Goal: Task Accomplishment & Management: Complete application form

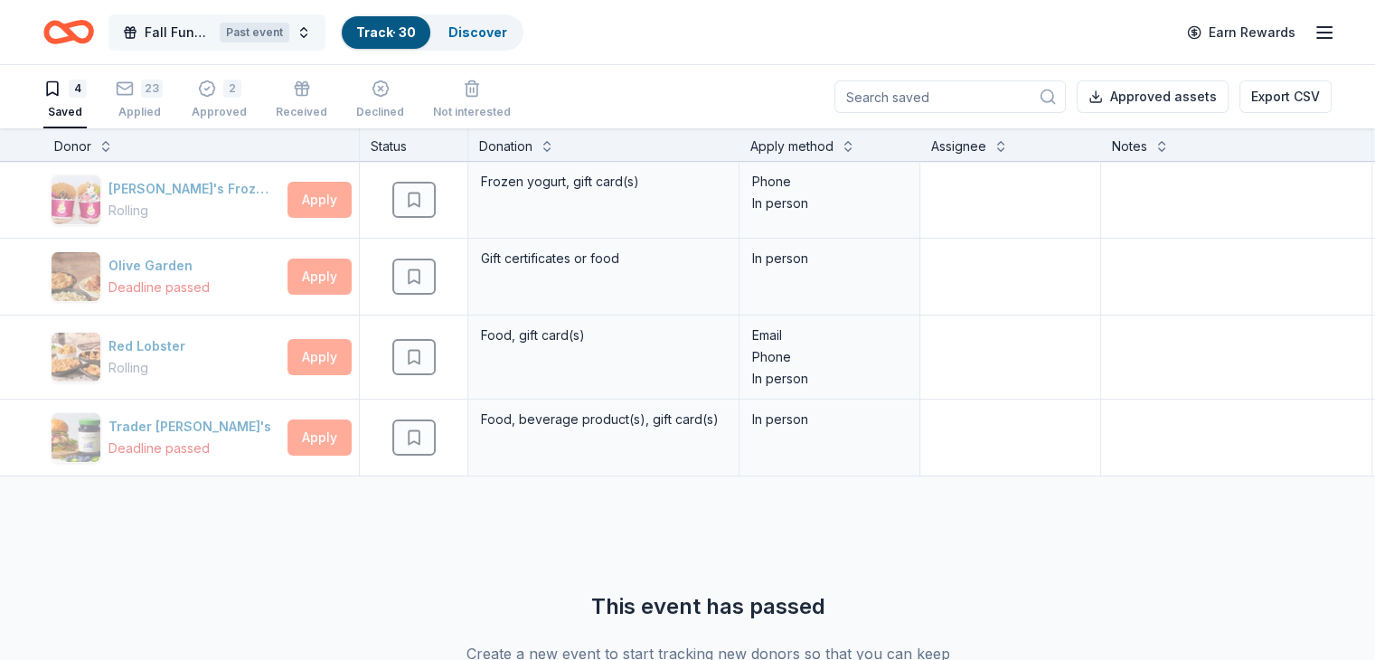
click at [203, 38] on span "Fall Fundraiser" at bounding box center [179, 33] width 68 height 22
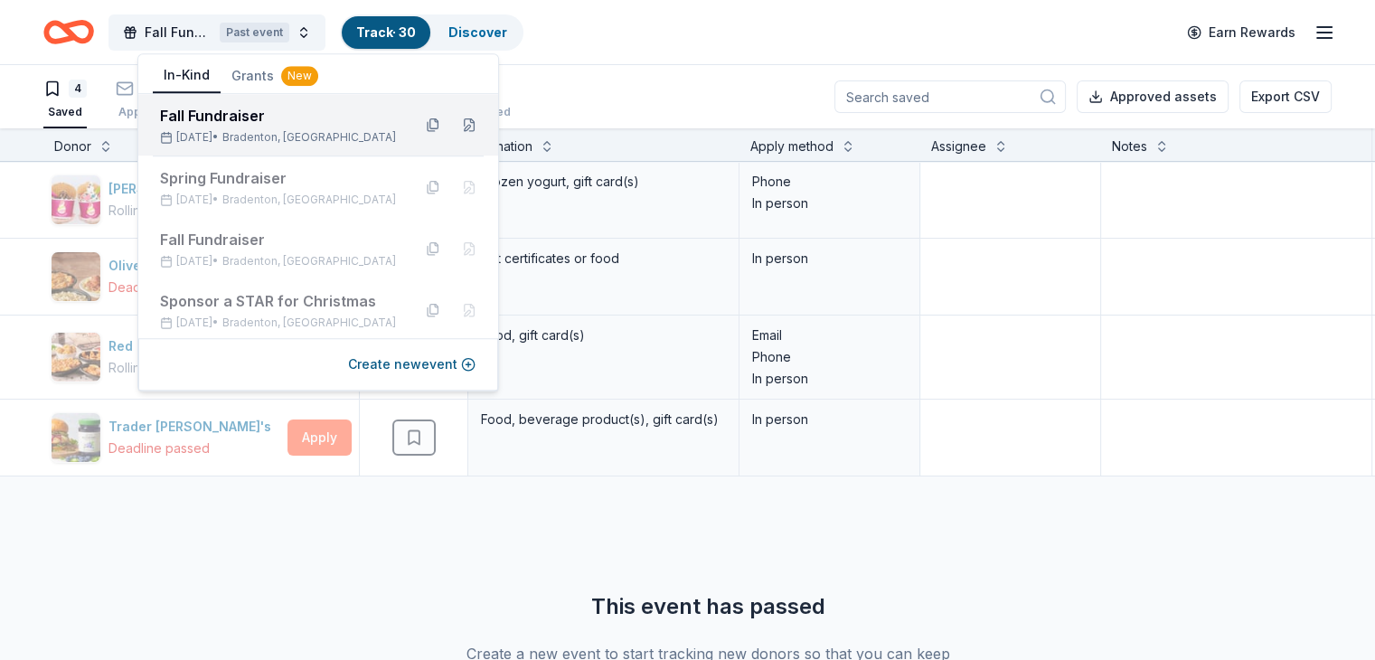
click at [319, 128] on div "Fall Fundraiser Nov 09, 2025 • Bradenton, FL" at bounding box center [278, 125] width 237 height 40
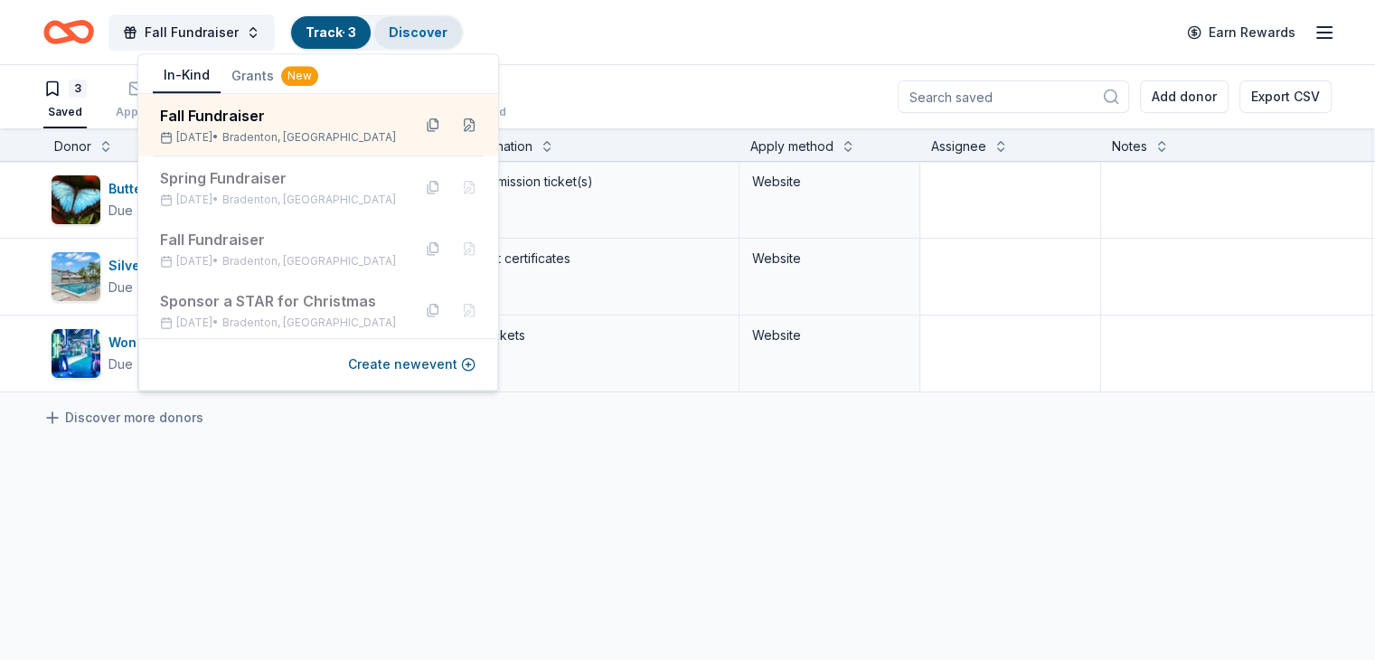
click at [447, 29] on link "Discover" at bounding box center [418, 31] width 59 height 15
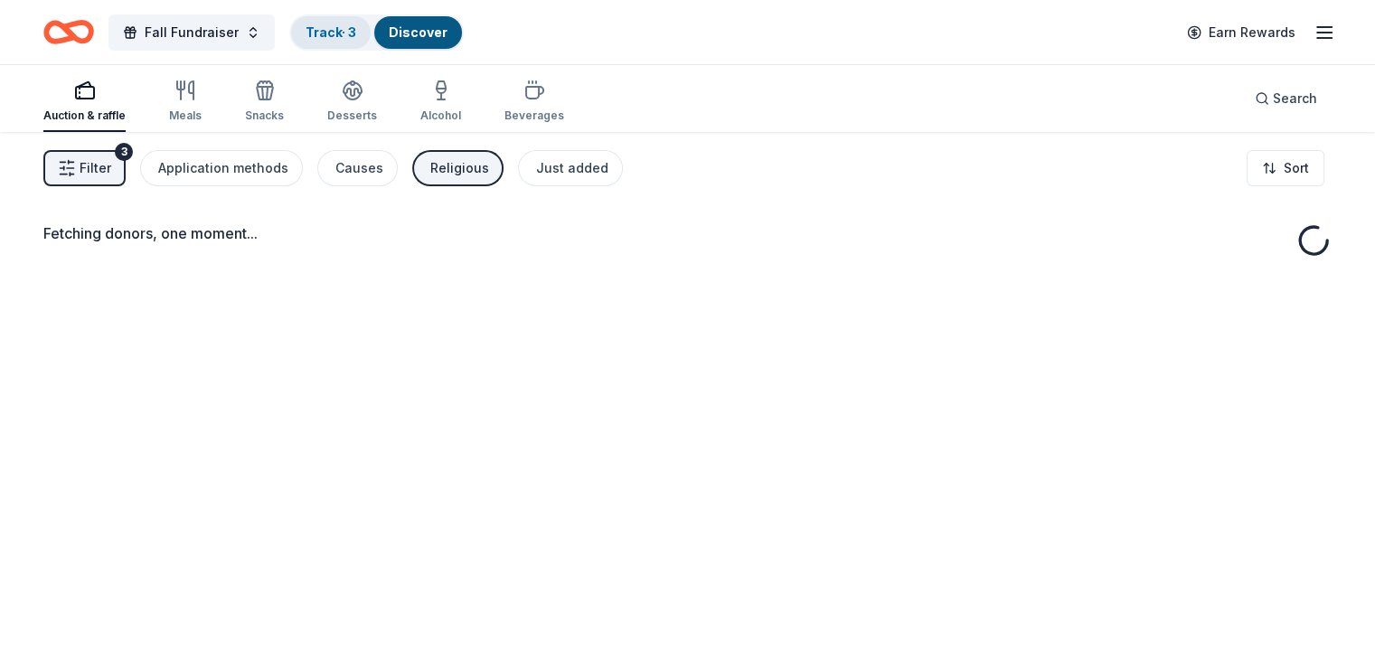
click at [356, 28] on link "Track · 3" at bounding box center [330, 31] width 51 height 15
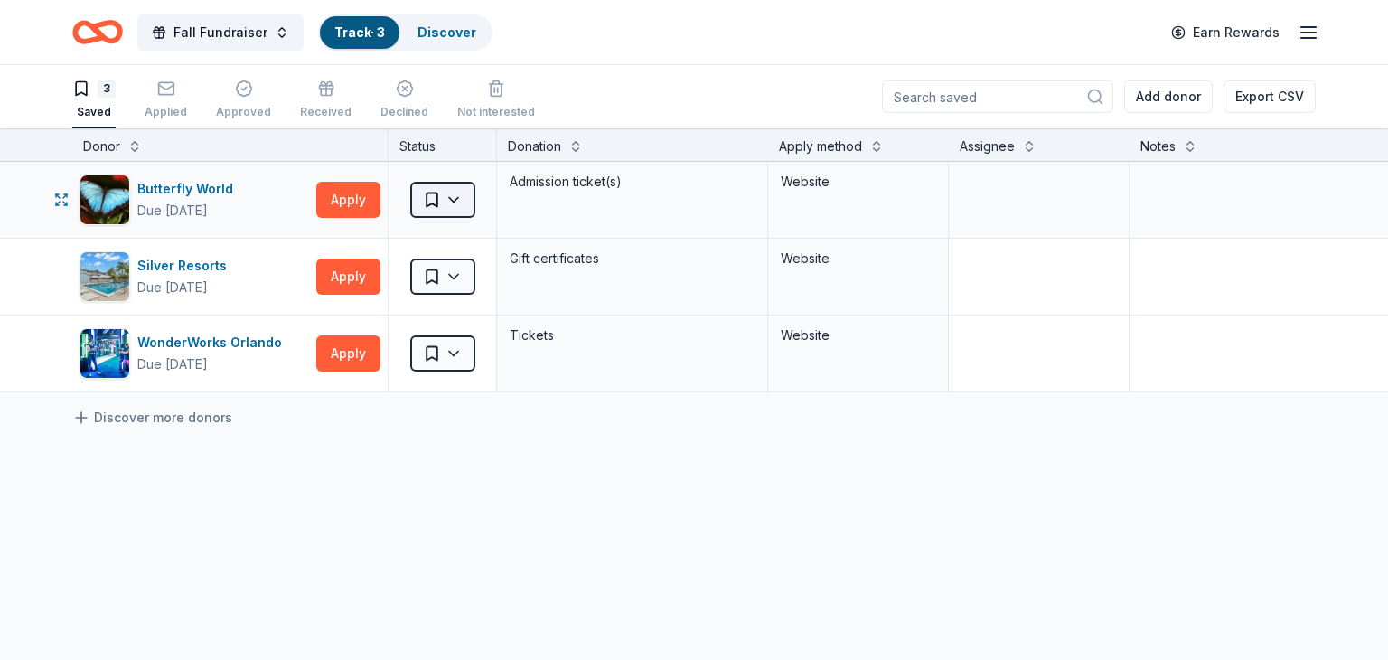
click at [459, 200] on html "Fall Fundraiser Track · 3 Discover Earn Rewards 3 Saved Applied Approved Receiv…" at bounding box center [694, 330] width 1388 height 660
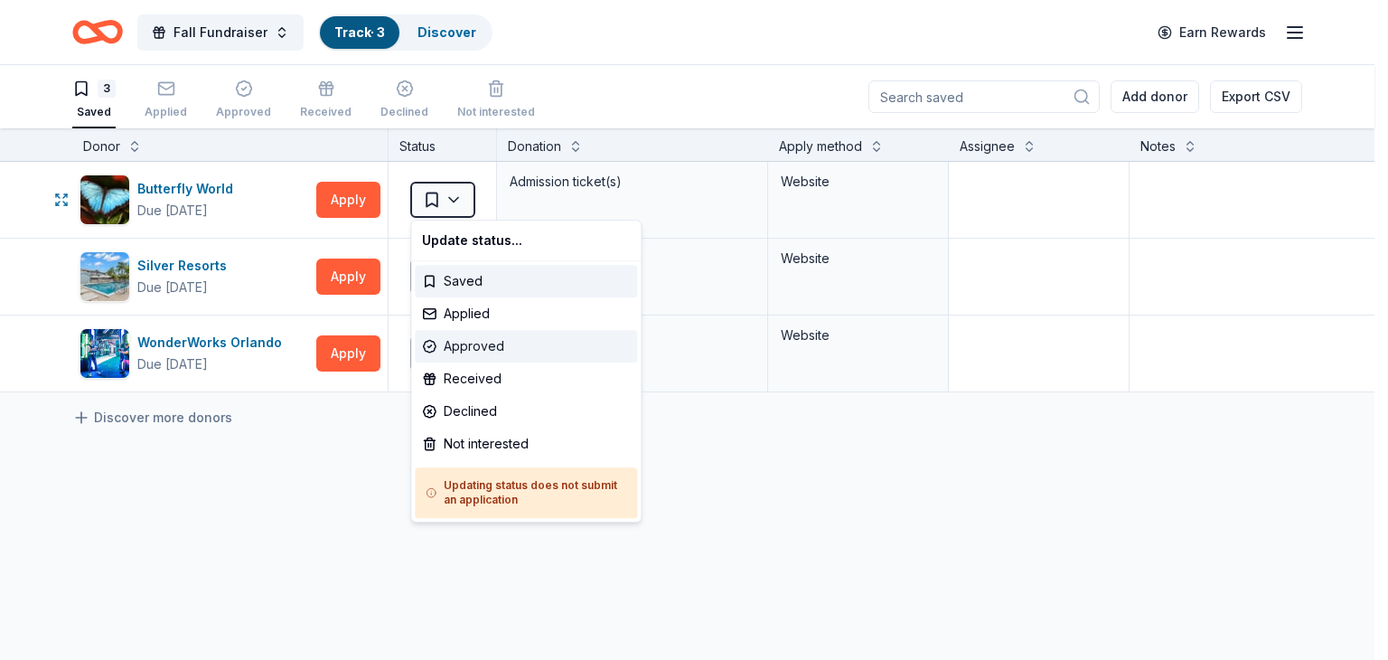
click at [471, 339] on div "Approved" at bounding box center [526, 346] width 222 height 33
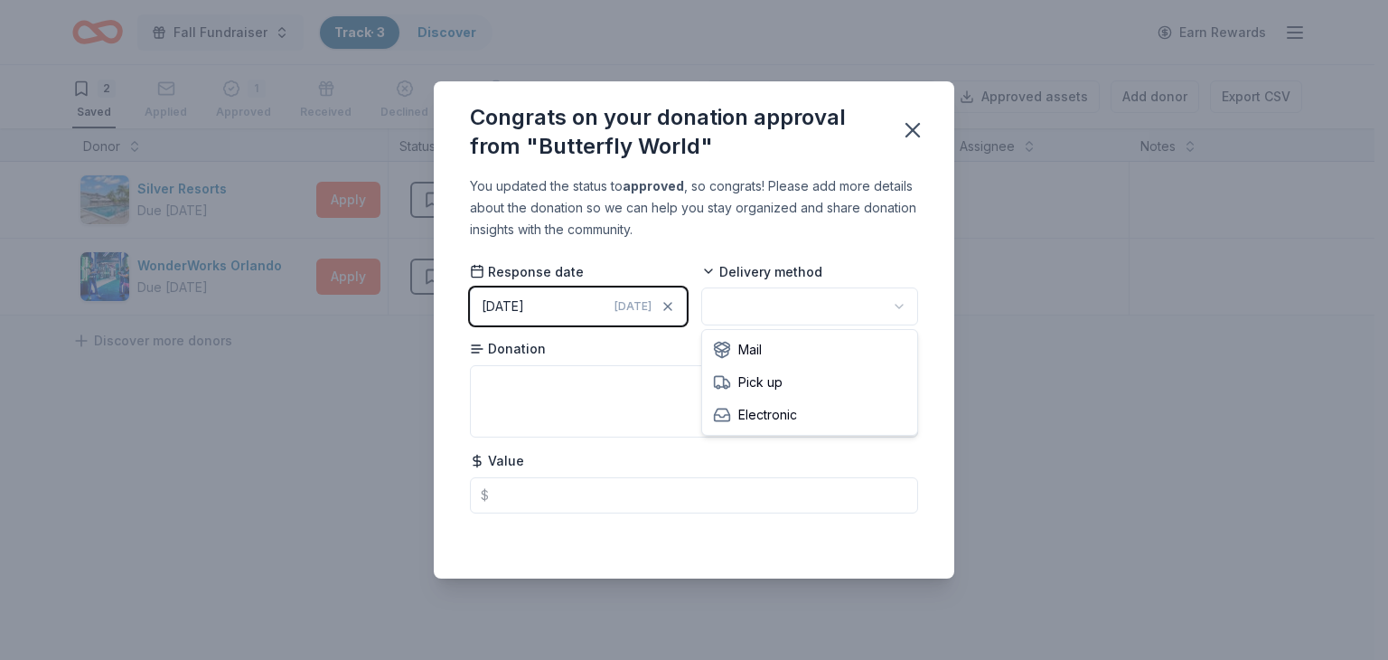
click at [775, 297] on html "Fall Fundraiser Track · 3 Discover Earn Rewards 2 Saved Applied 1 Approved Rece…" at bounding box center [694, 330] width 1388 height 660
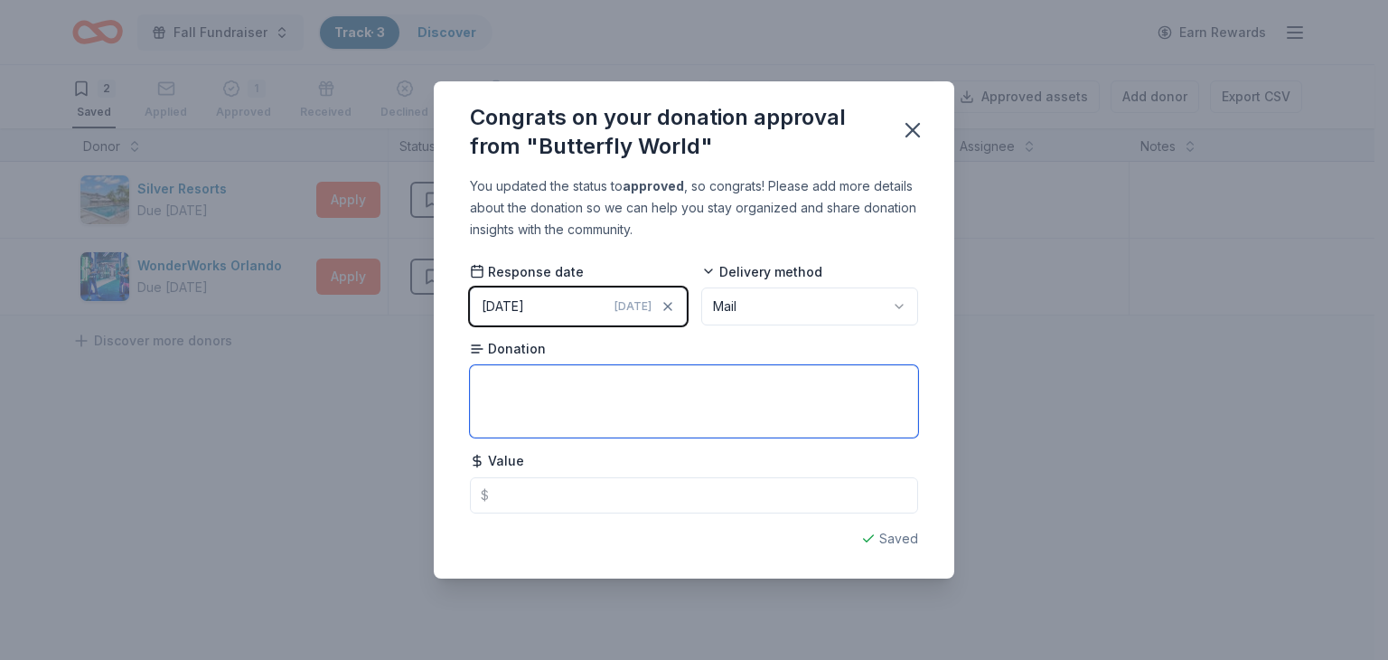
click at [604, 394] on textarea at bounding box center [694, 401] width 448 height 72
type textarea "tickets"
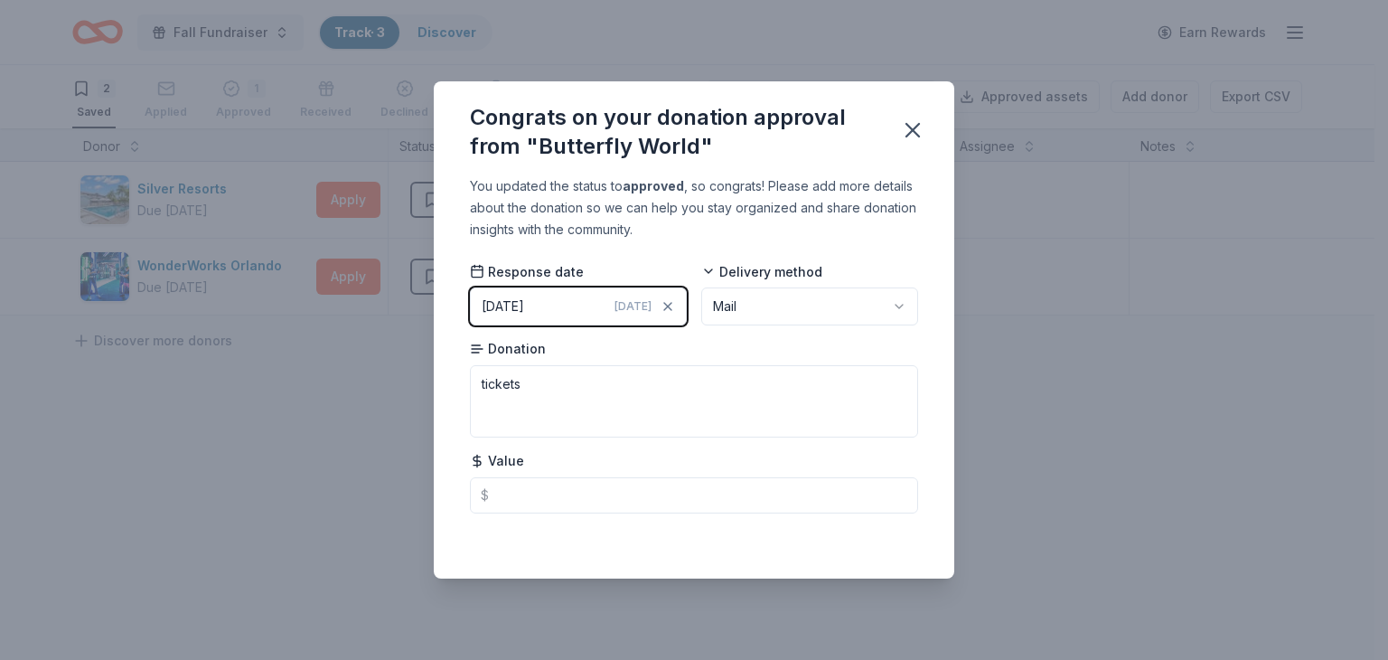
click at [898, 549] on div "You updated the status to approved , so congrats! Please add more details about…" at bounding box center [694, 376] width 521 height 402
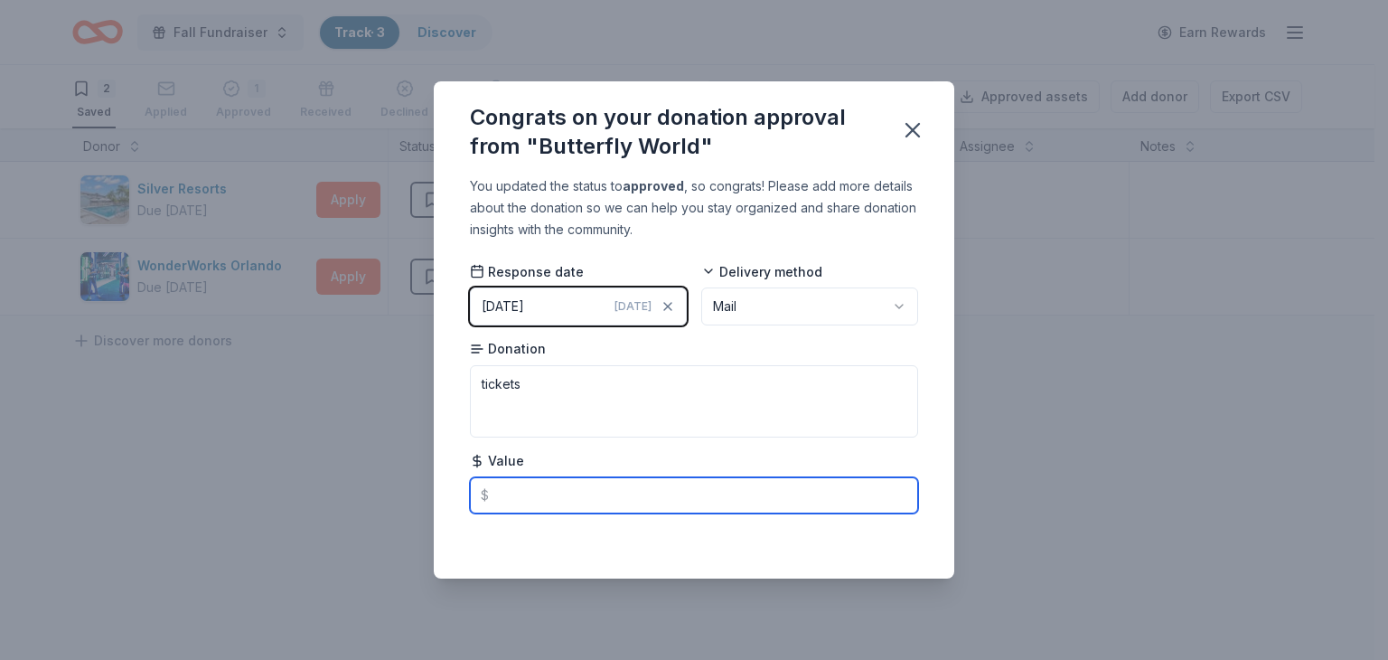
click at [494, 502] on input "text" at bounding box center [694, 495] width 448 height 36
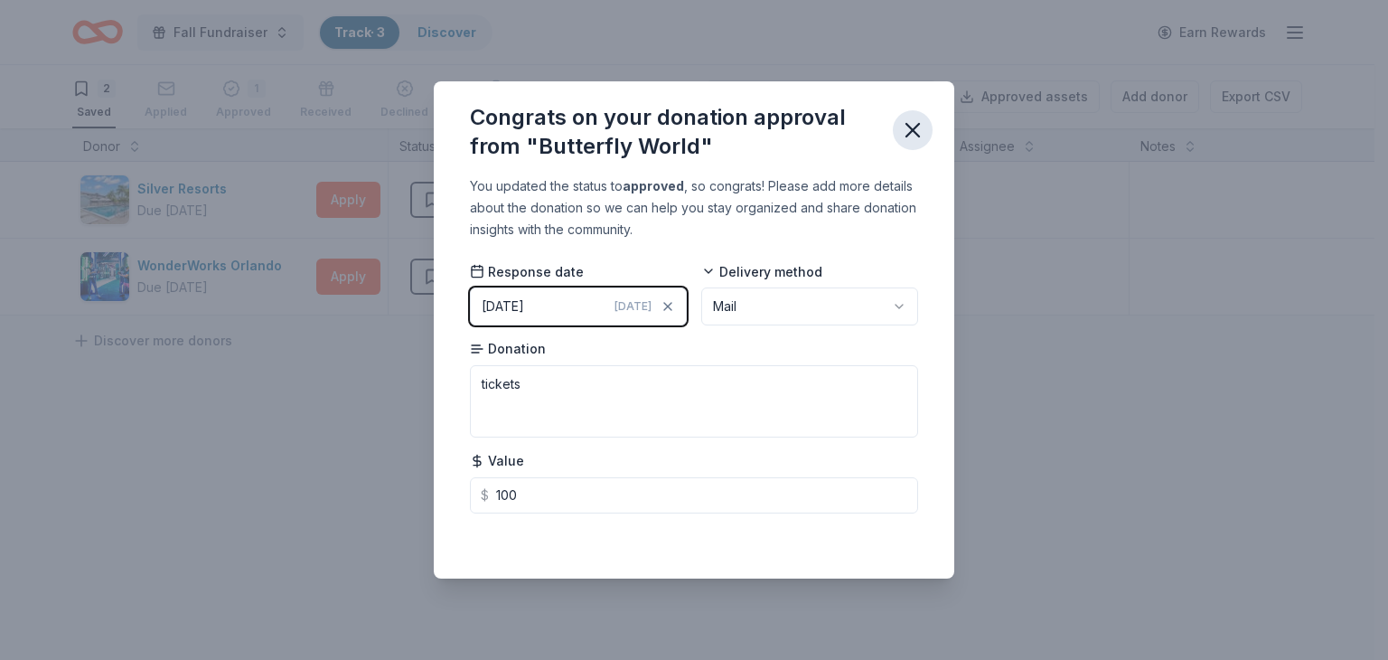
type input "100.00"
click at [906, 131] on icon "button" at bounding box center [912, 129] width 25 height 25
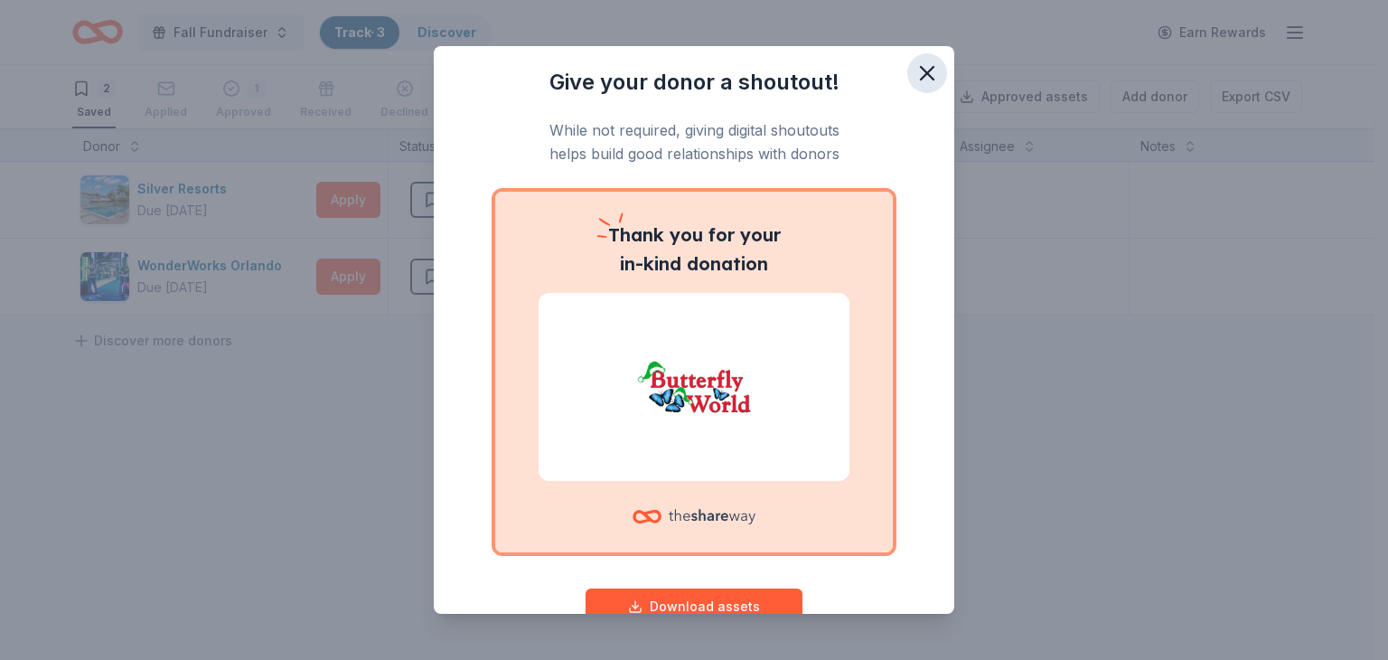
click at [915, 79] on icon "button" at bounding box center [927, 73] width 25 height 25
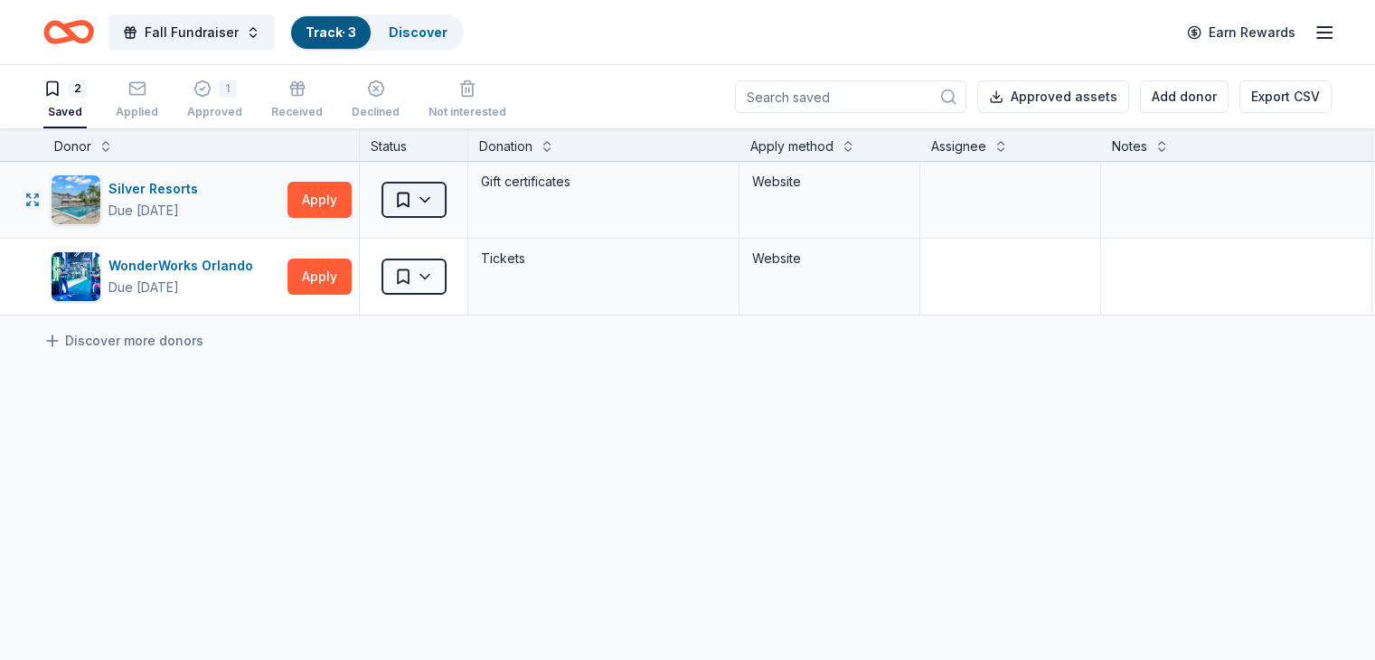
click at [443, 196] on html "Fall Fundraiser Track · 3 Discover Earn Rewards 2 Saved Applied 1 Approved Rece…" at bounding box center [687, 330] width 1375 height 660
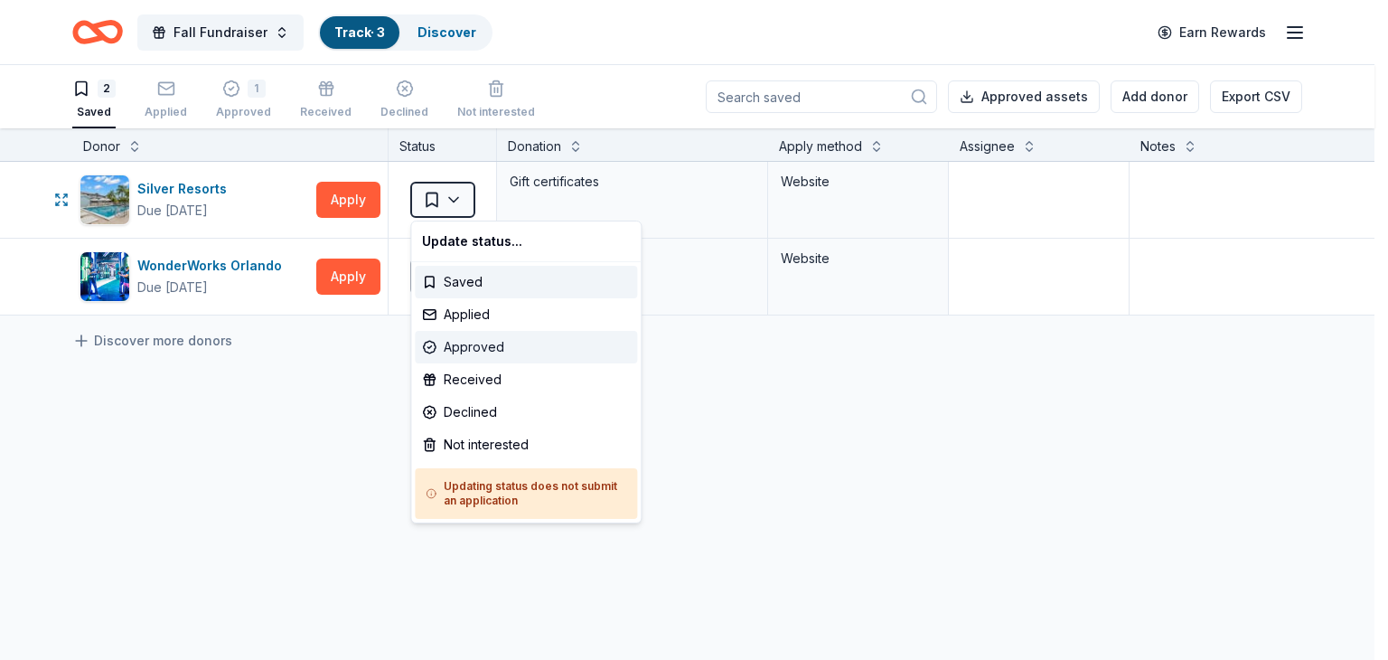
click at [473, 347] on div "Approved" at bounding box center [526, 347] width 222 height 33
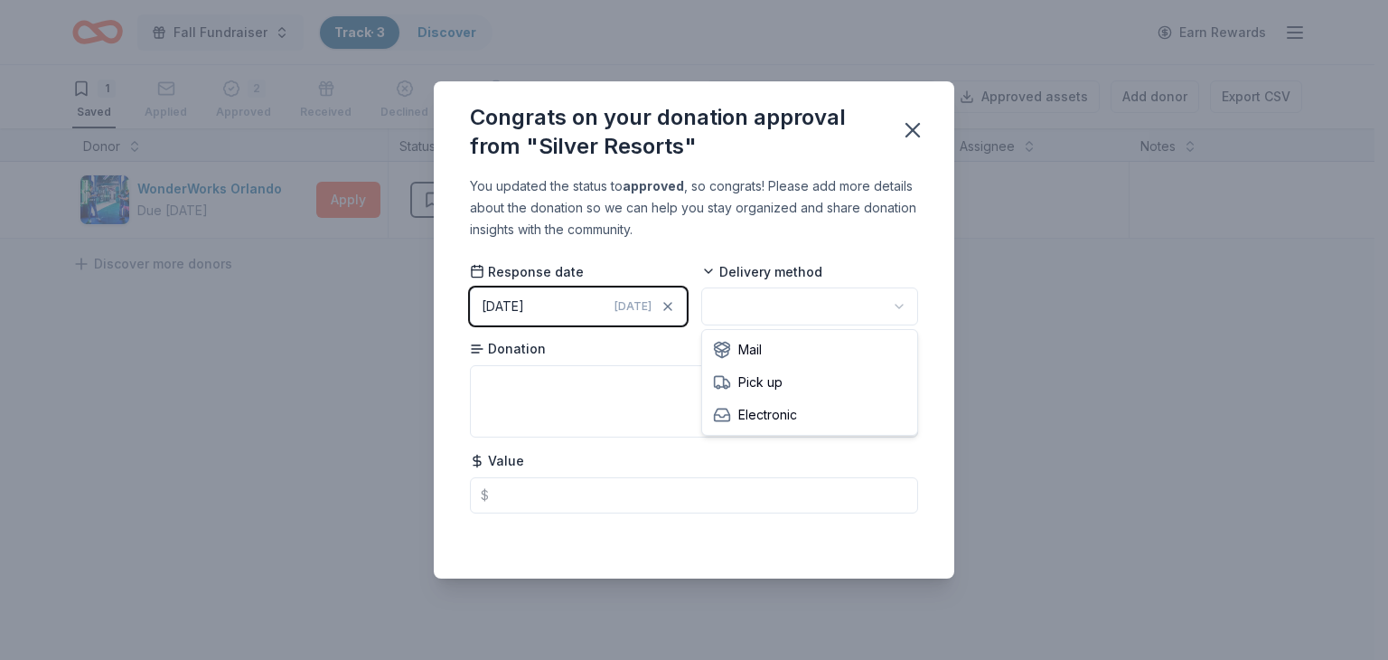
click at [757, 318] on html "Fall Fundraiser Track · 3 Discover Earn Rewards 1 Saved Applied 2 Approved Rece…" at bounding box center [694, 330] width 1388 height 660
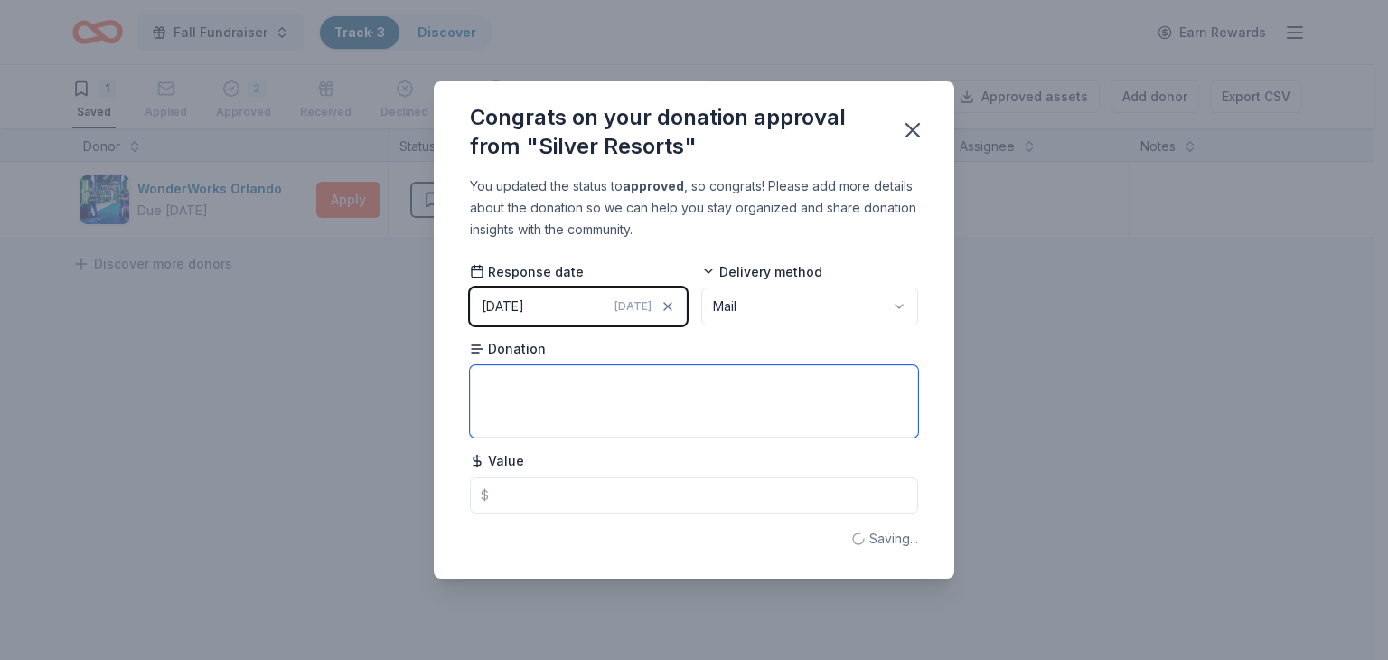
click at [729, 391] on textarea at bounding box center [694, 401] width 448 height 72
type textarea "resort stay"
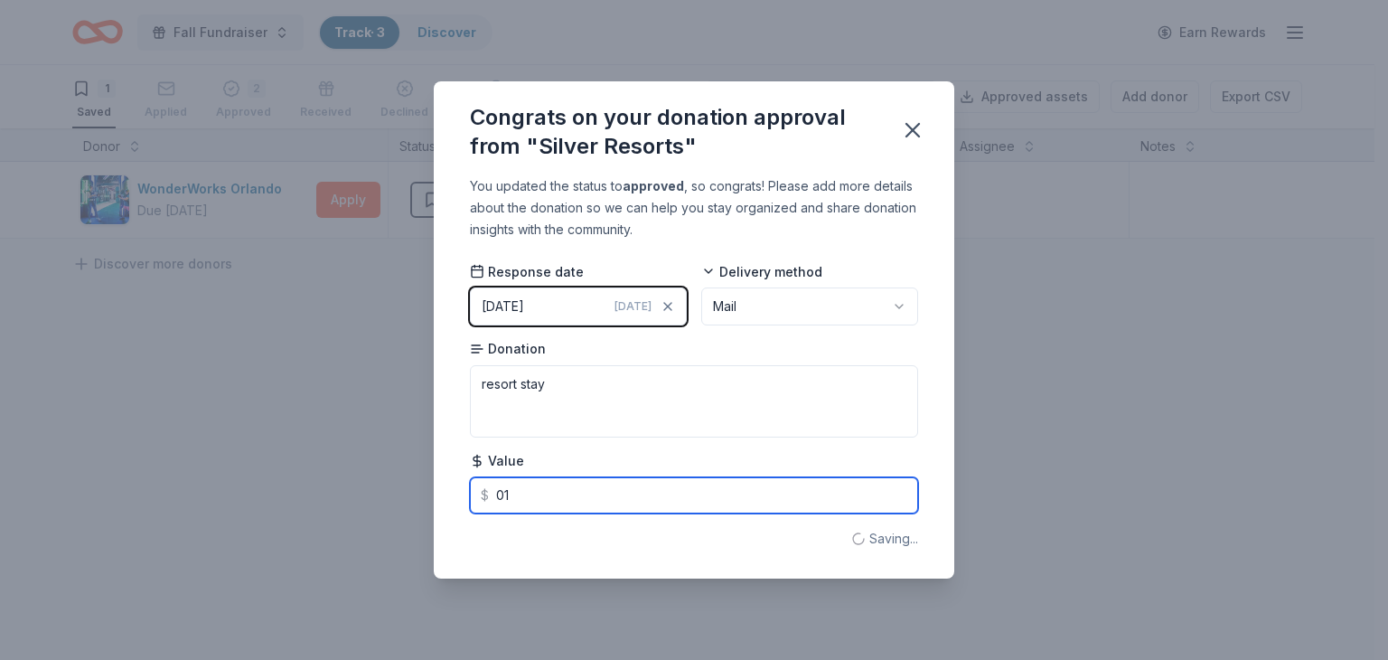
type input "0"
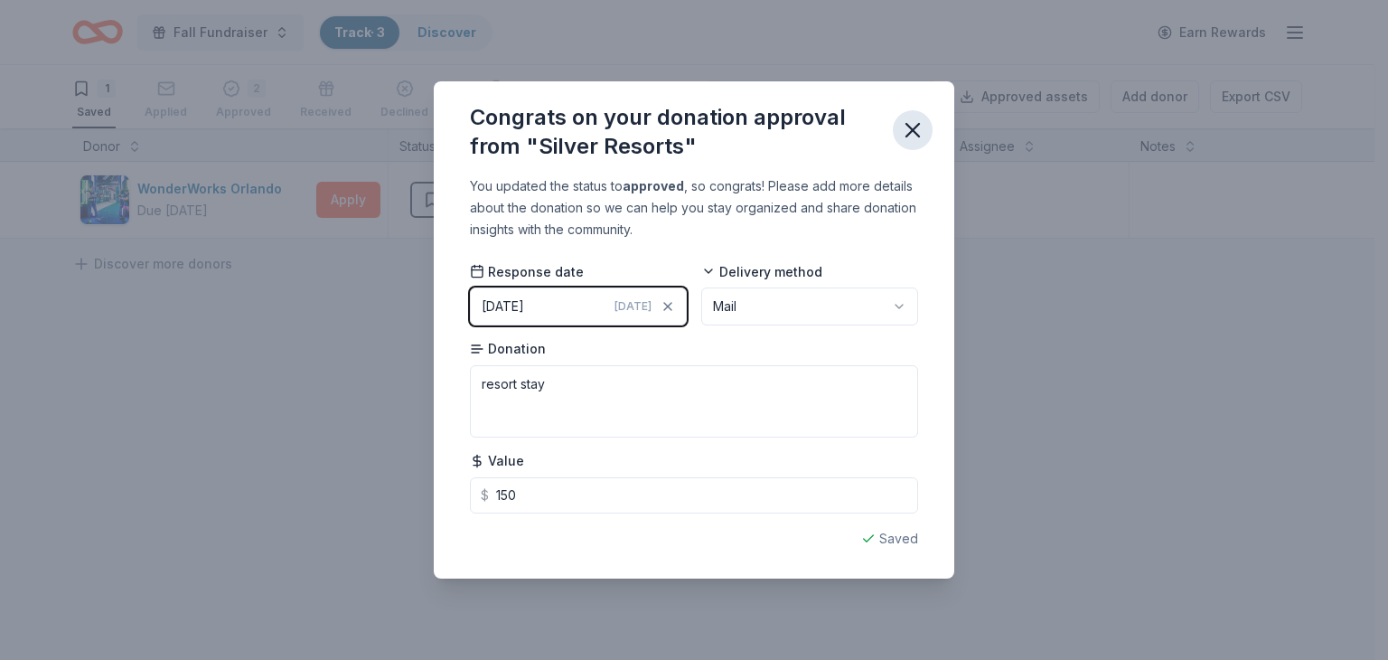
type input "150.00"
click at [897, 136] on button "button" at bounding box center [913, 130] width 40 height 40
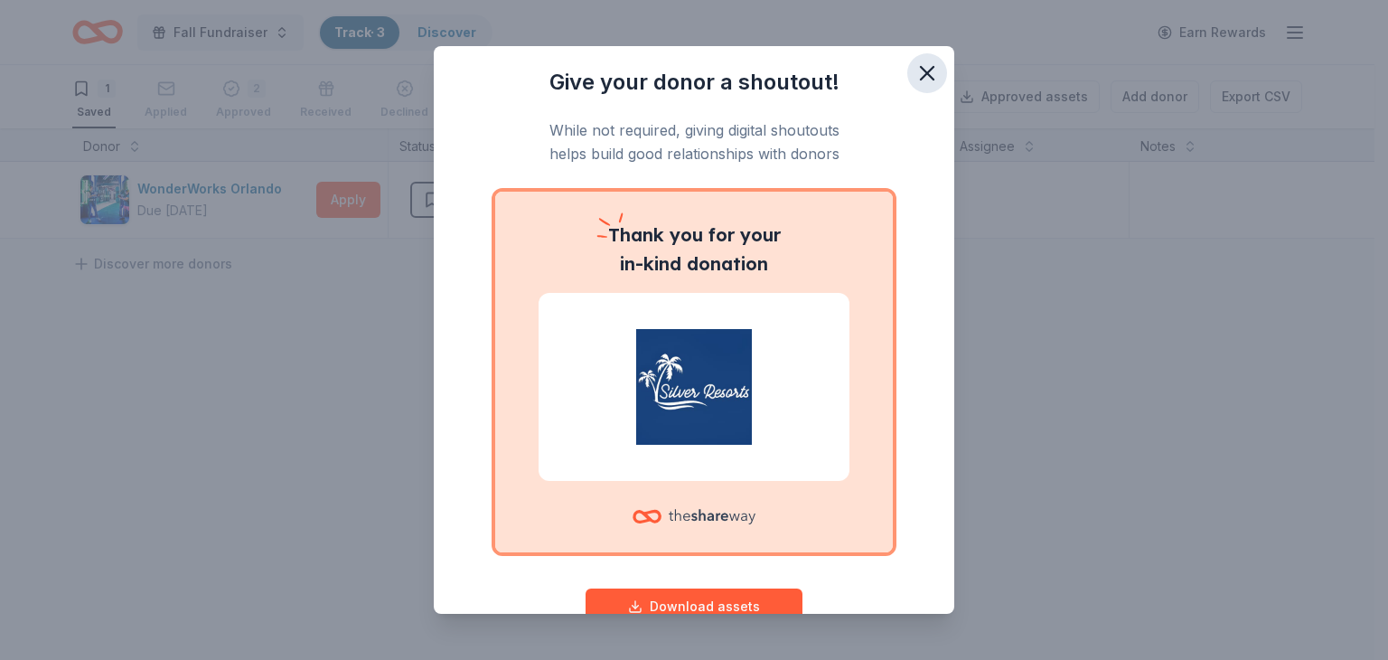
click at [915, 73] on icon "button" at bounding box center [927, 73] width 25 height 25
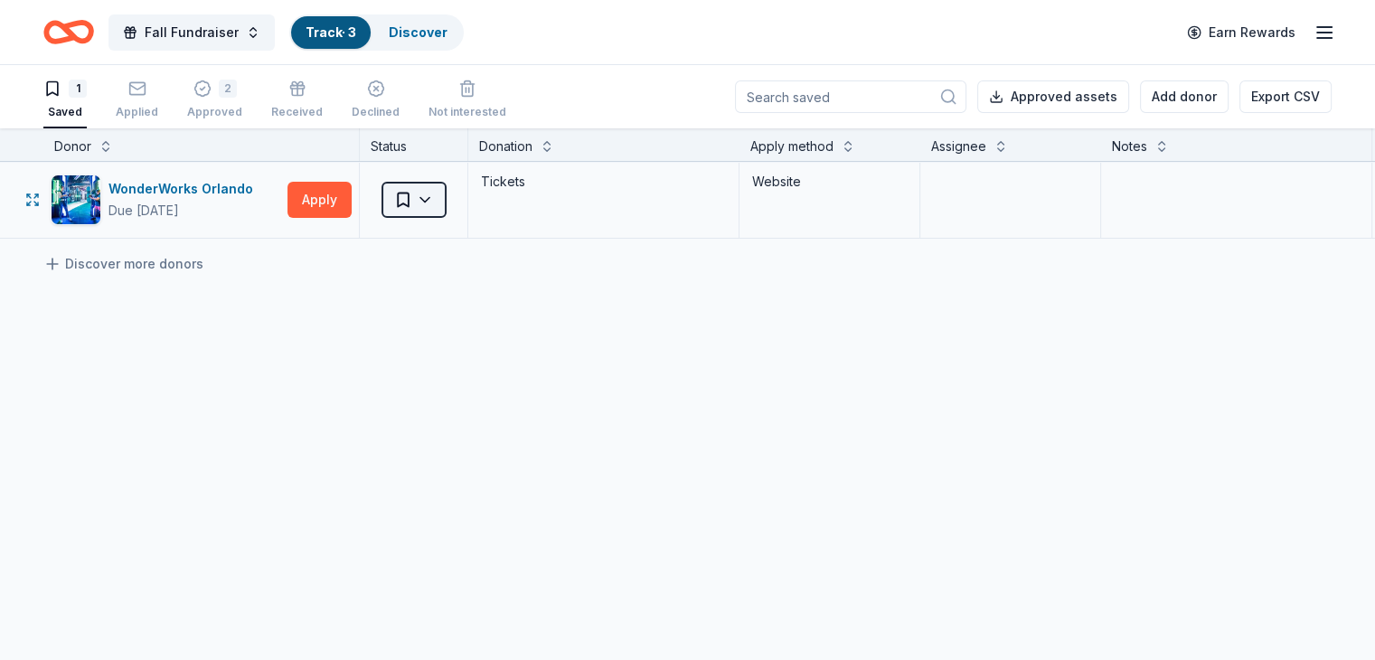
click at [430, 190] on html "Fall Fundraiser Track · 3 Discover Earn Rewards 1 Saved Applied 2 Approved Rece…" at bounding box center [687, 330] width 1375 height 660
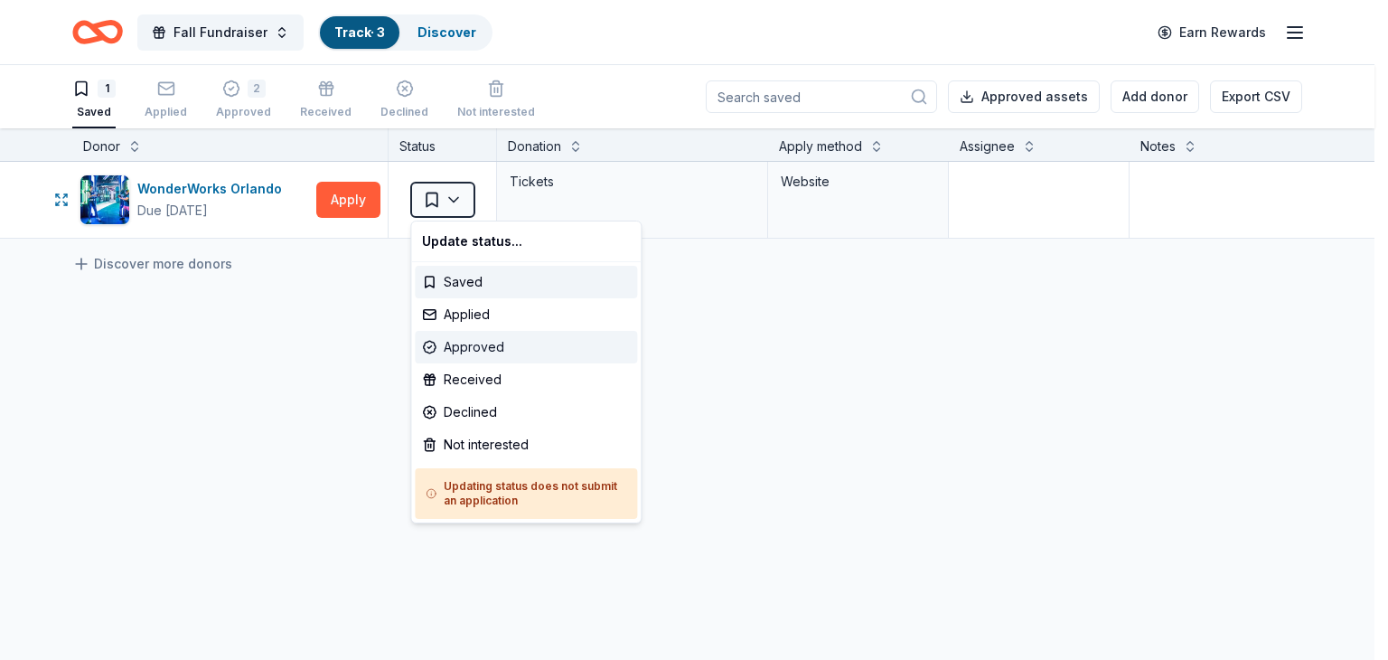
click at [481, 352] on div "Approved" at bounding box center [526, 347] width 222 height 33
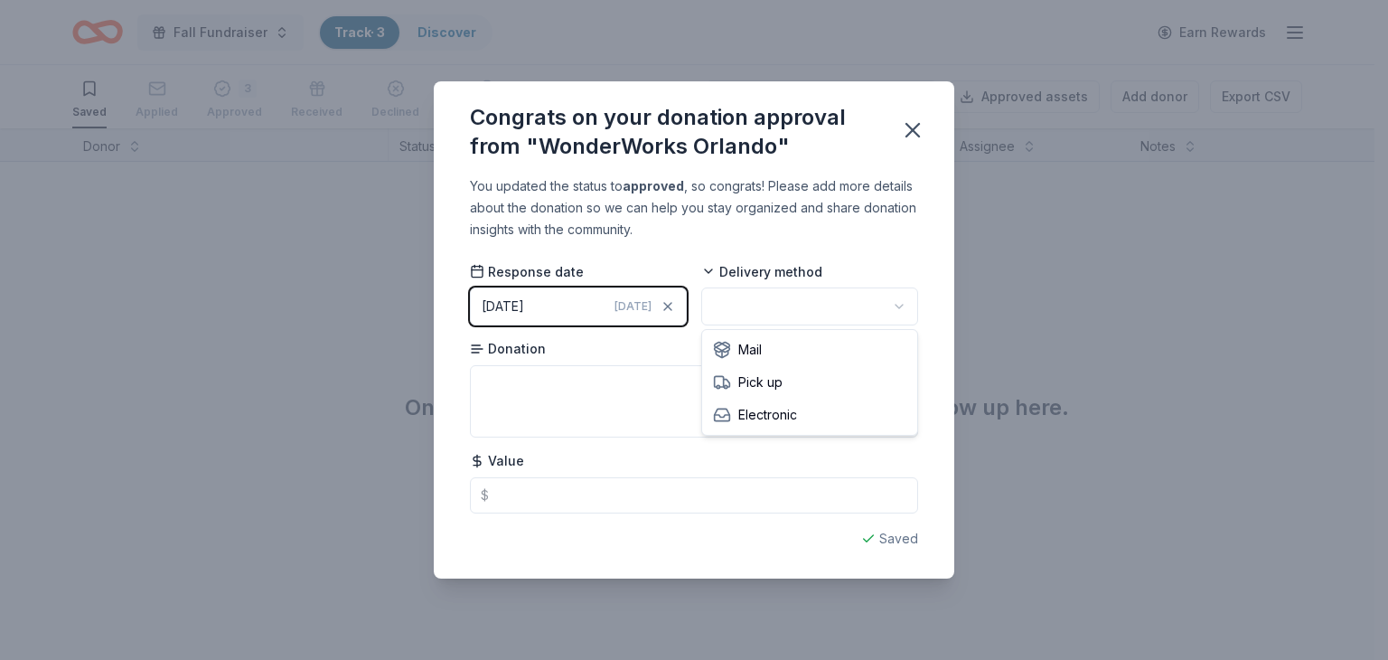
click at [772, 305] on html "Fall Fundraiser Track · 3 Discover Earn Rewards Saved Applied 3 Approved Receiv…" at bounding box center [694, 330] width 1388 height 660
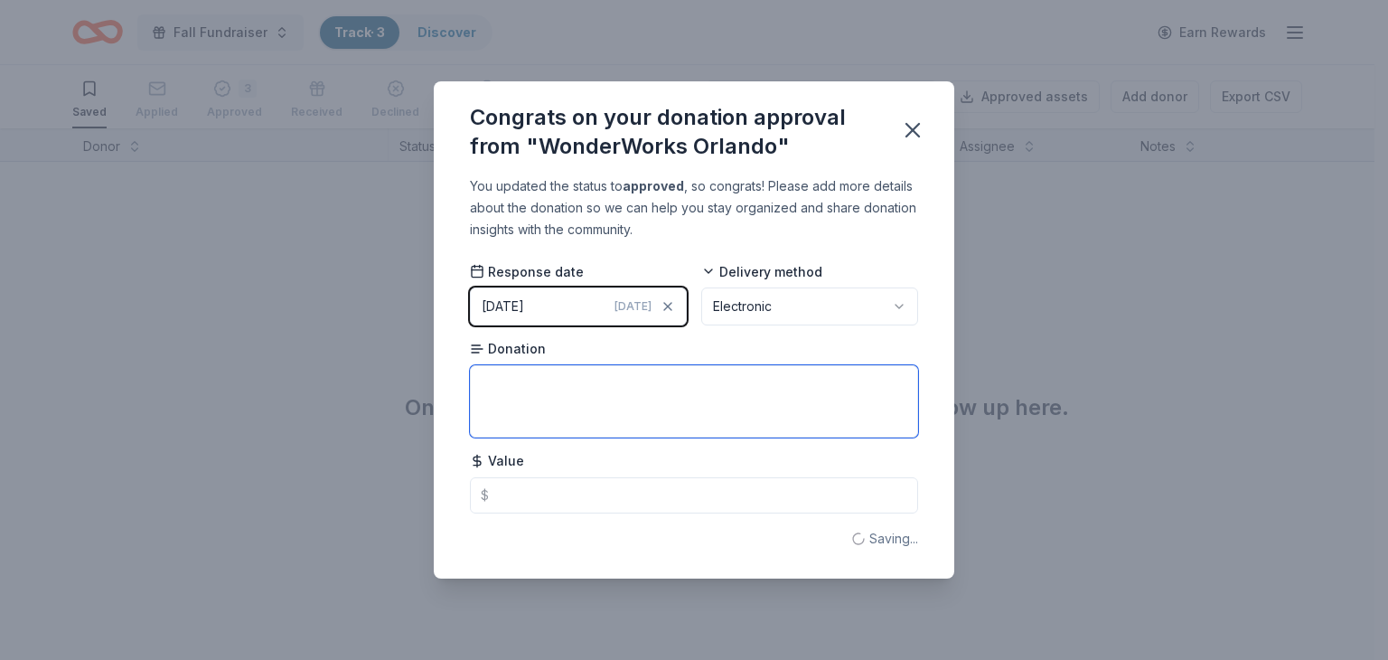
click at [716, 386] on textarea at bounding box center [694, 401] width 448 height 72
type textarea "tickets"
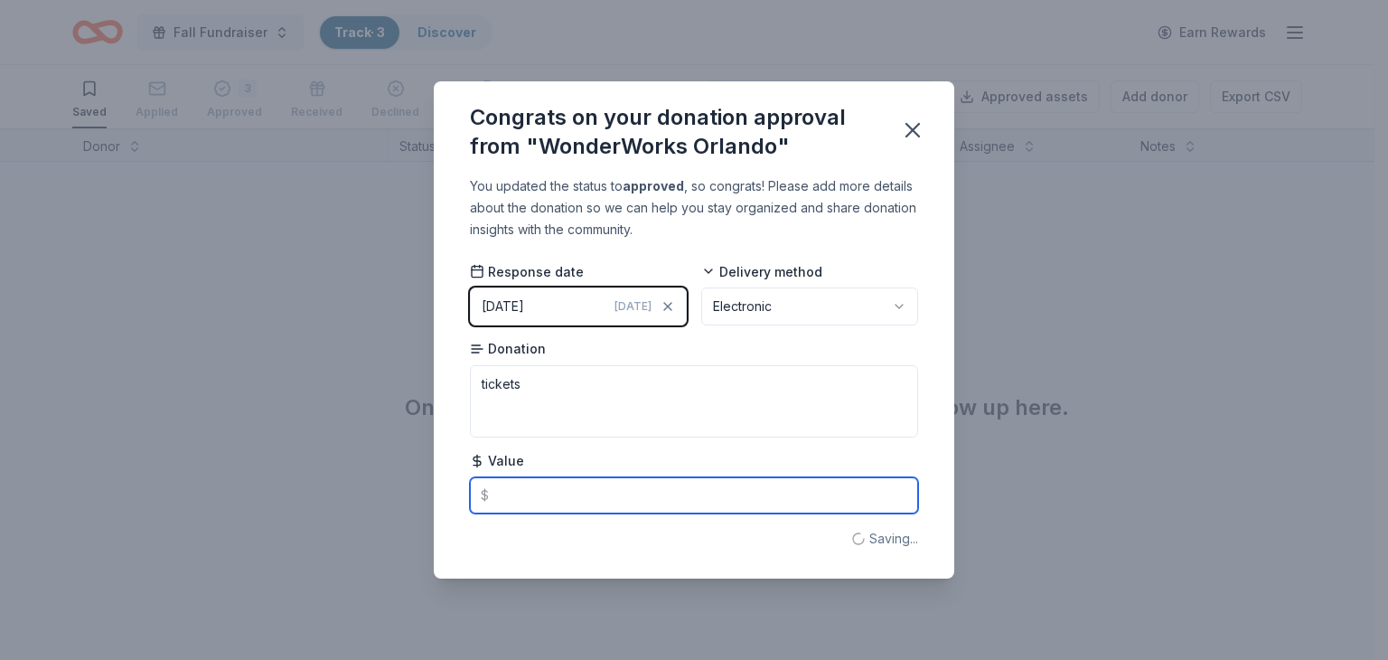
click at [727, 503] on input "text" at bounding box center [694, 495] width 448 height 36
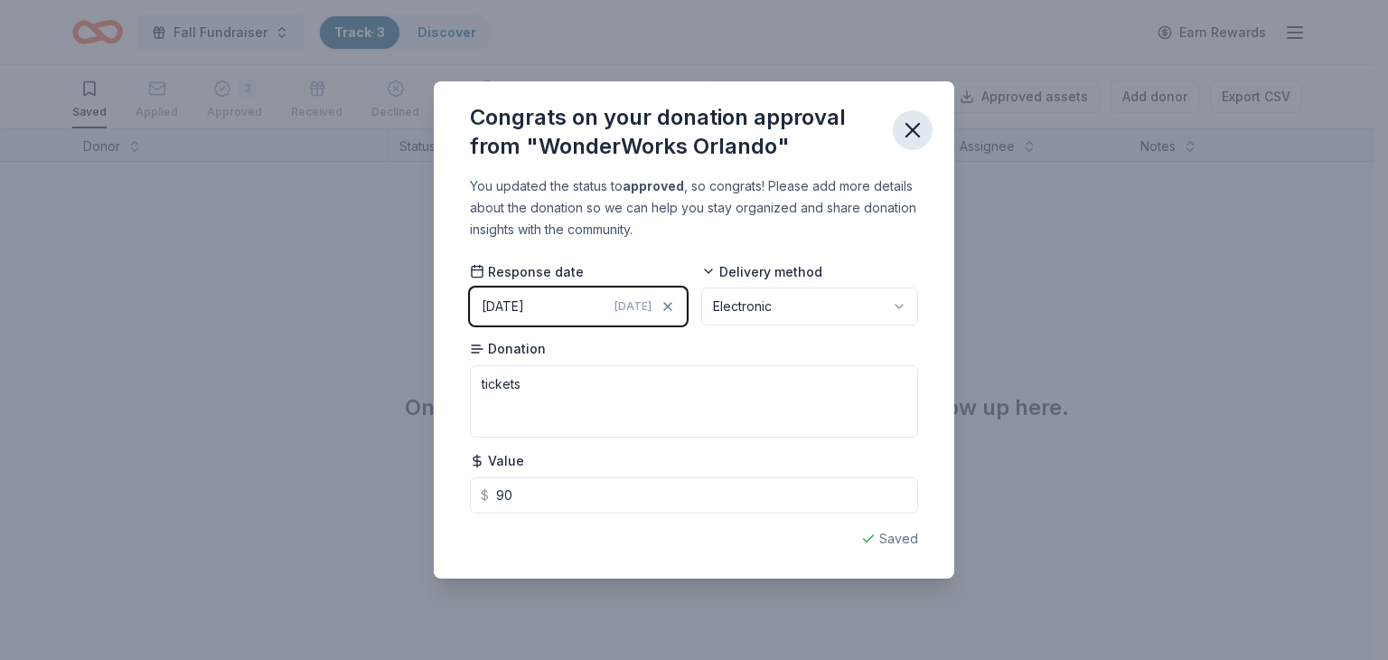
type input "90.00"
click at [915, 127] on icon "button" at bounding box center [912, 130] width 13 height 13
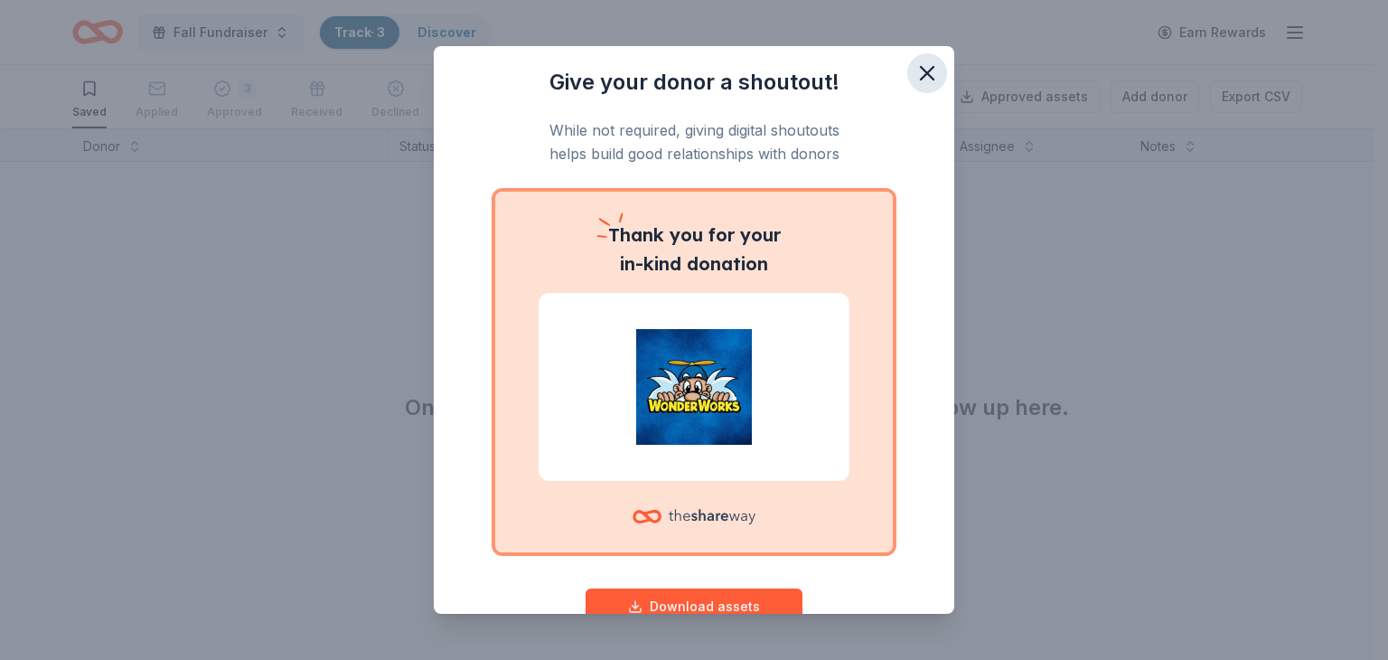
click at [925, 84] on icon "button" at bounding box center [927, 73] width 25 height 25
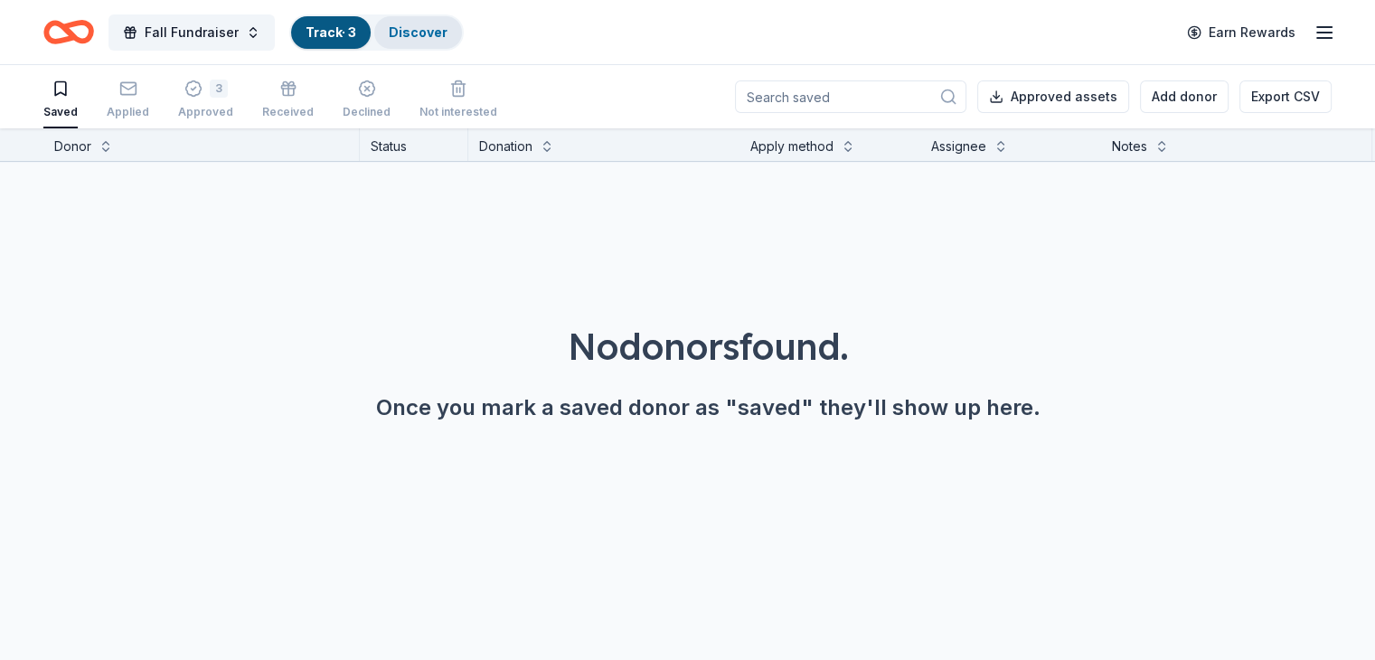
click at [447, 25] on link "Discover" at bounding box center [418, 31] width 59 height 15
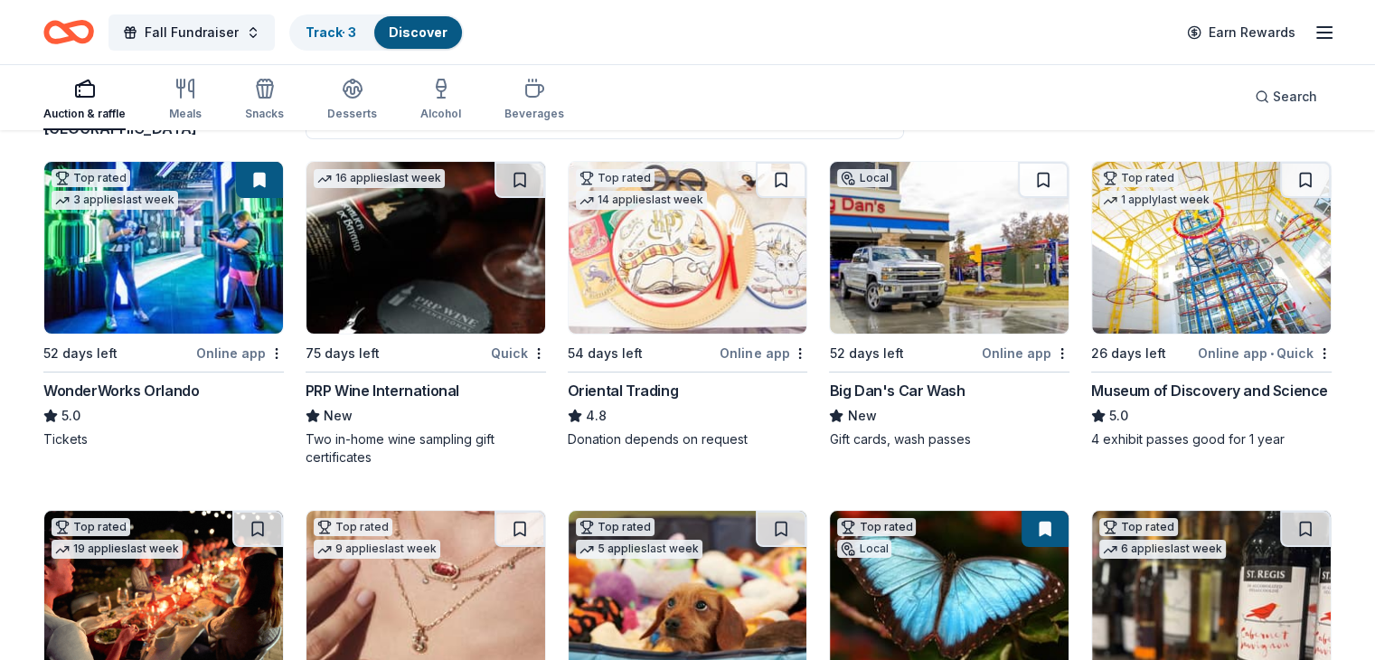
scroll to position [181, 0]
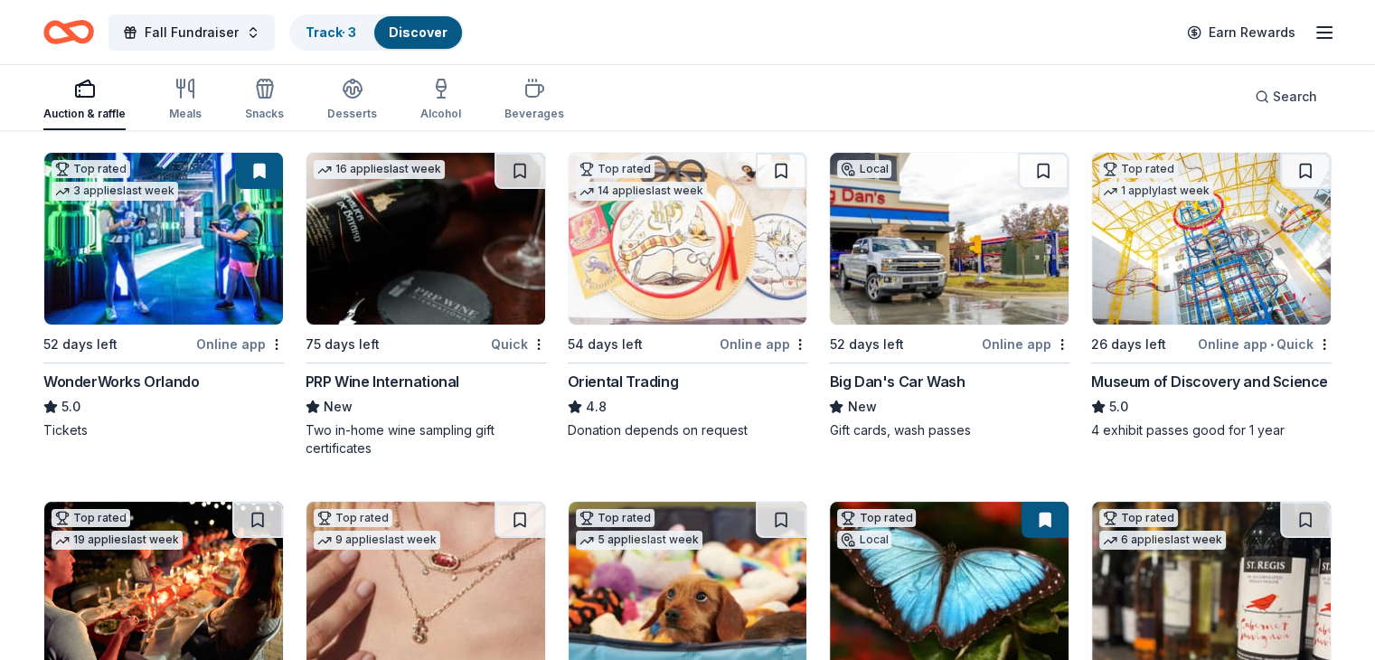
click at [1215, 311] on img at bounding box center [1211, 239] width 239 height 172
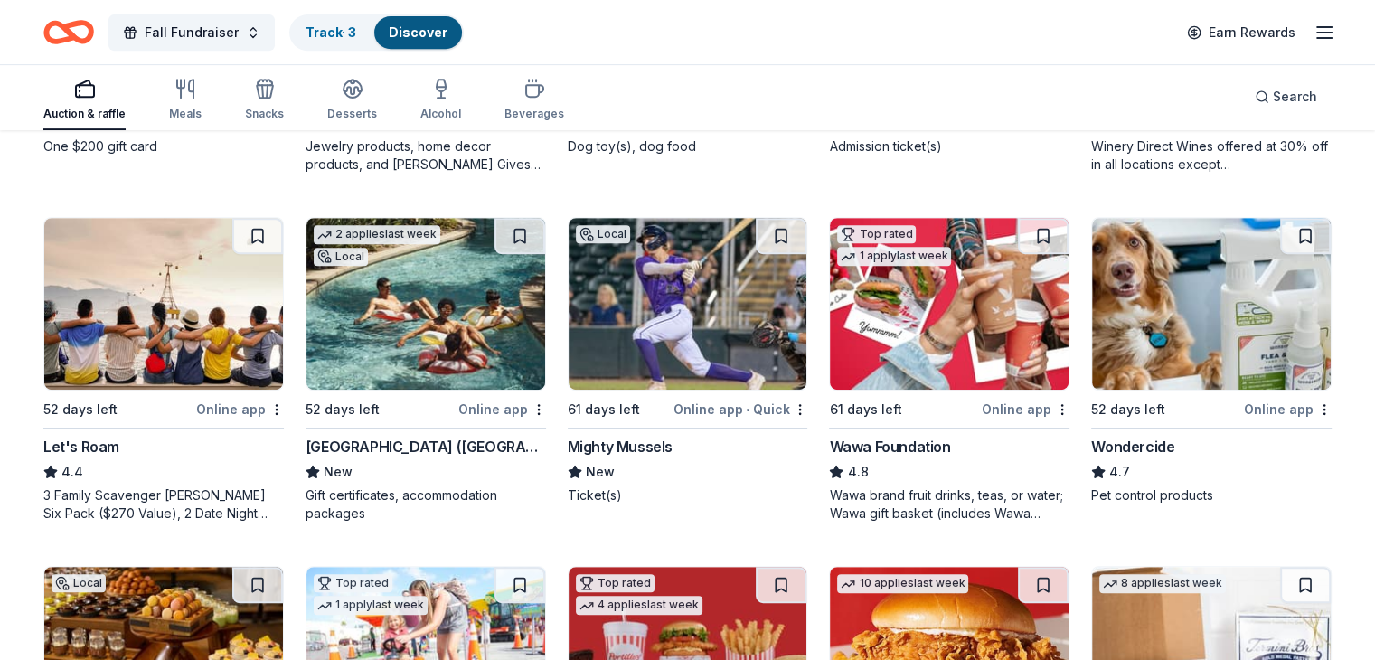
scroll to position [904, 0]
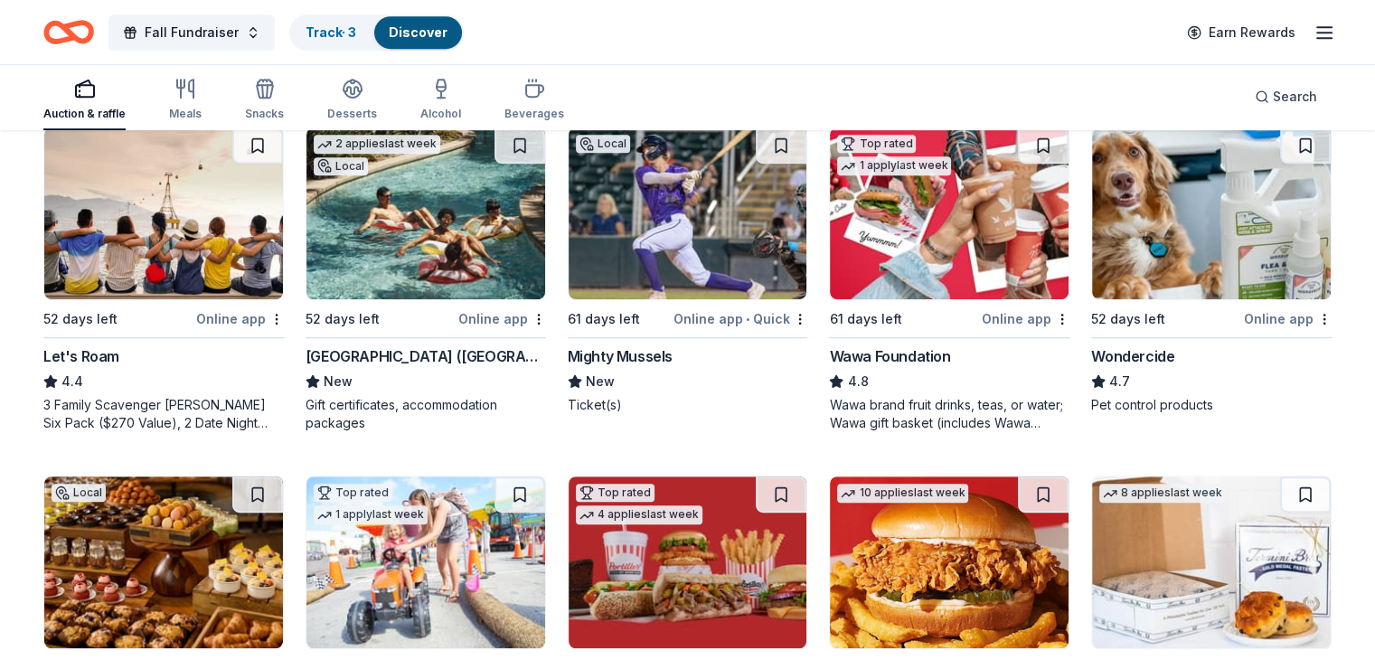
click at [437, 265] on img at bounding box center [425, 213] width 239 height 172
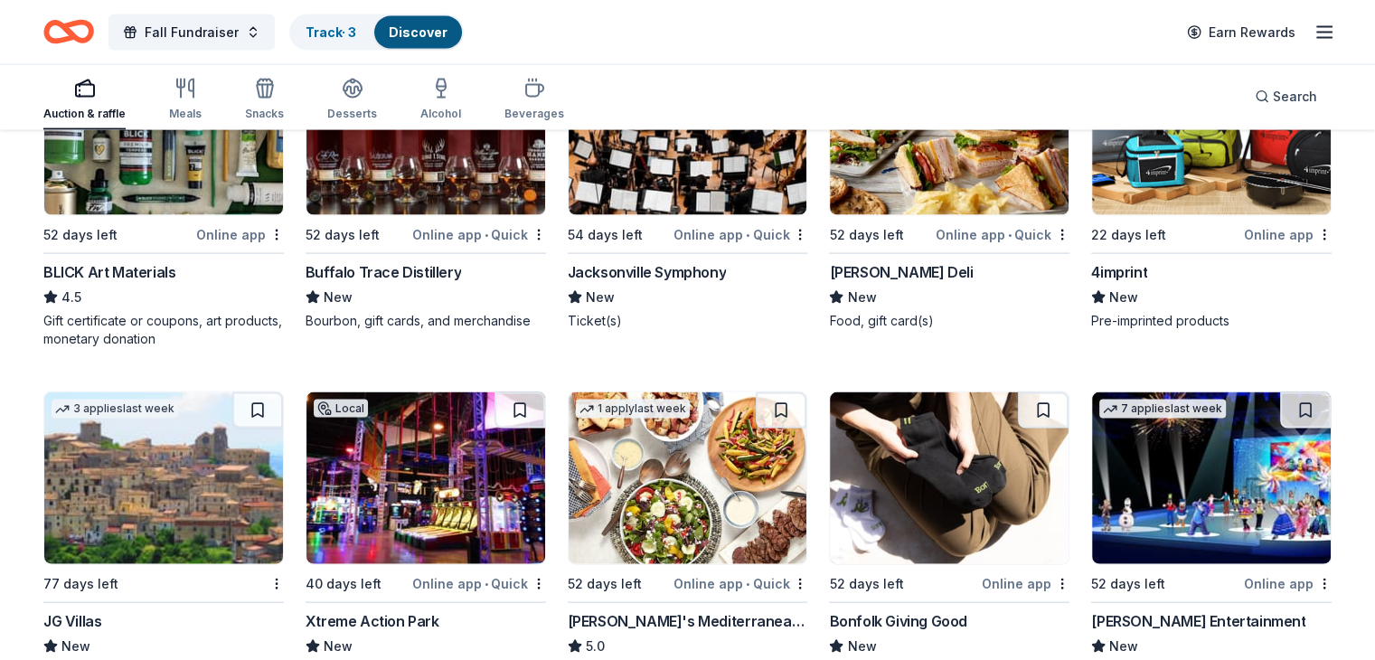
scroll to position [3874, 0]
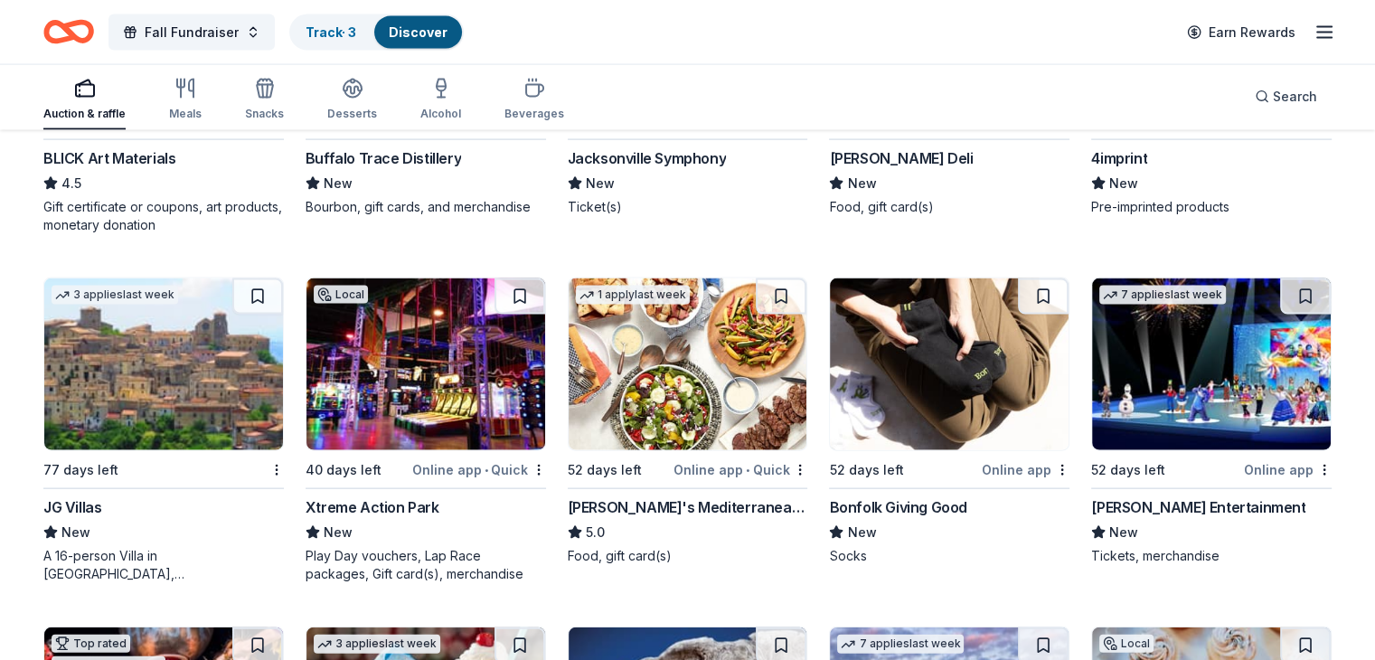
click at [426, 425] on img at bounding box center [425, 364] width 239 height 172
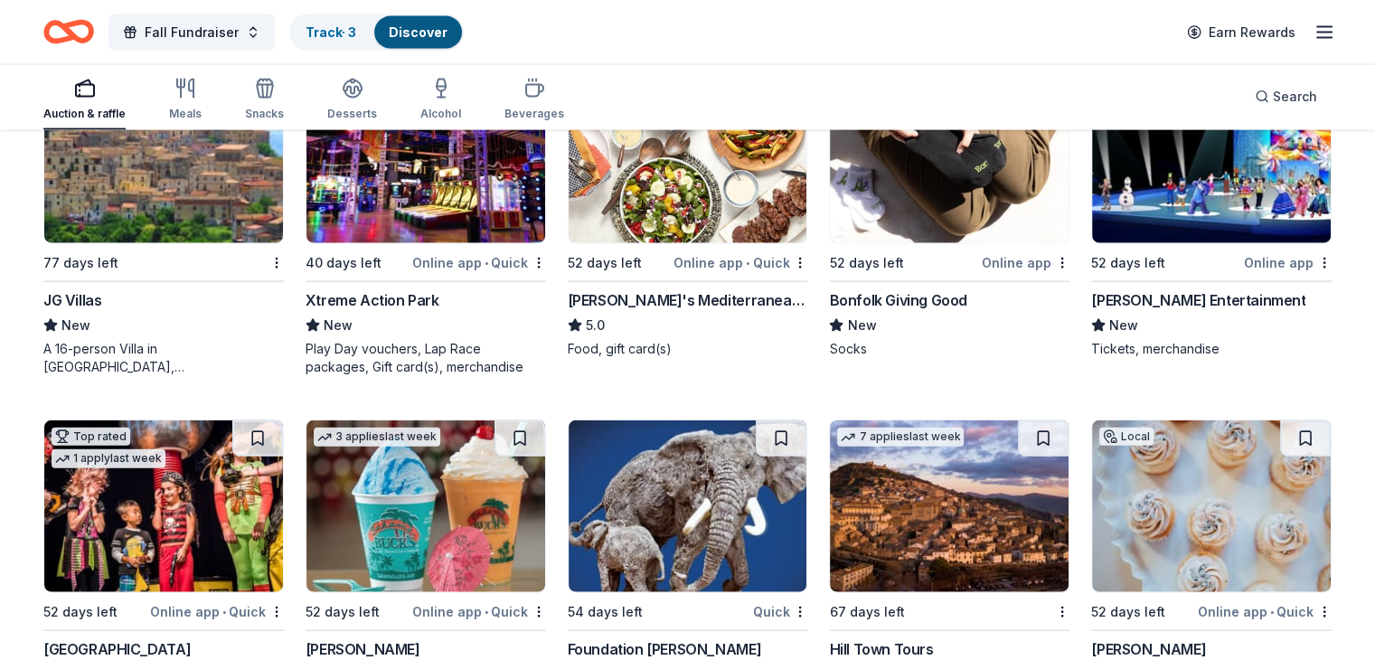
scroll to position [4146, 0]
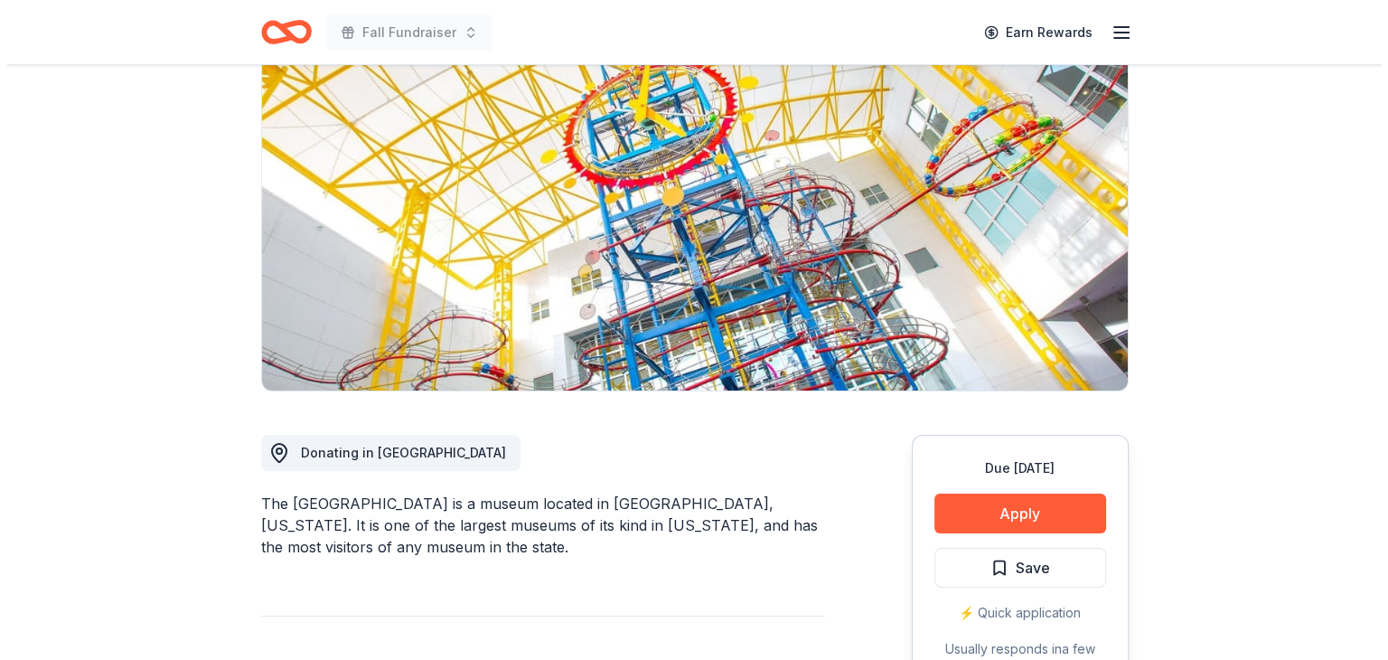
scroll to position [181, 0]
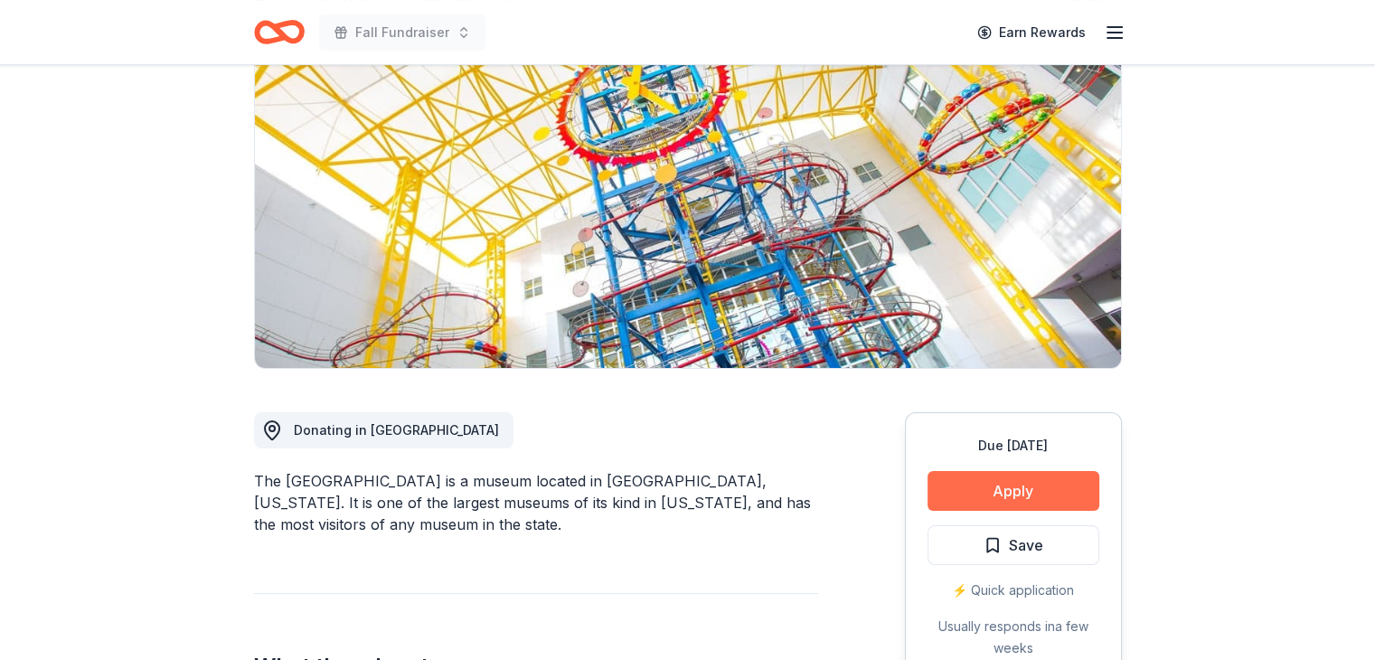
click at [972, 490] on button "Apply" at bounding box center [1013, 491] width 172 height 40
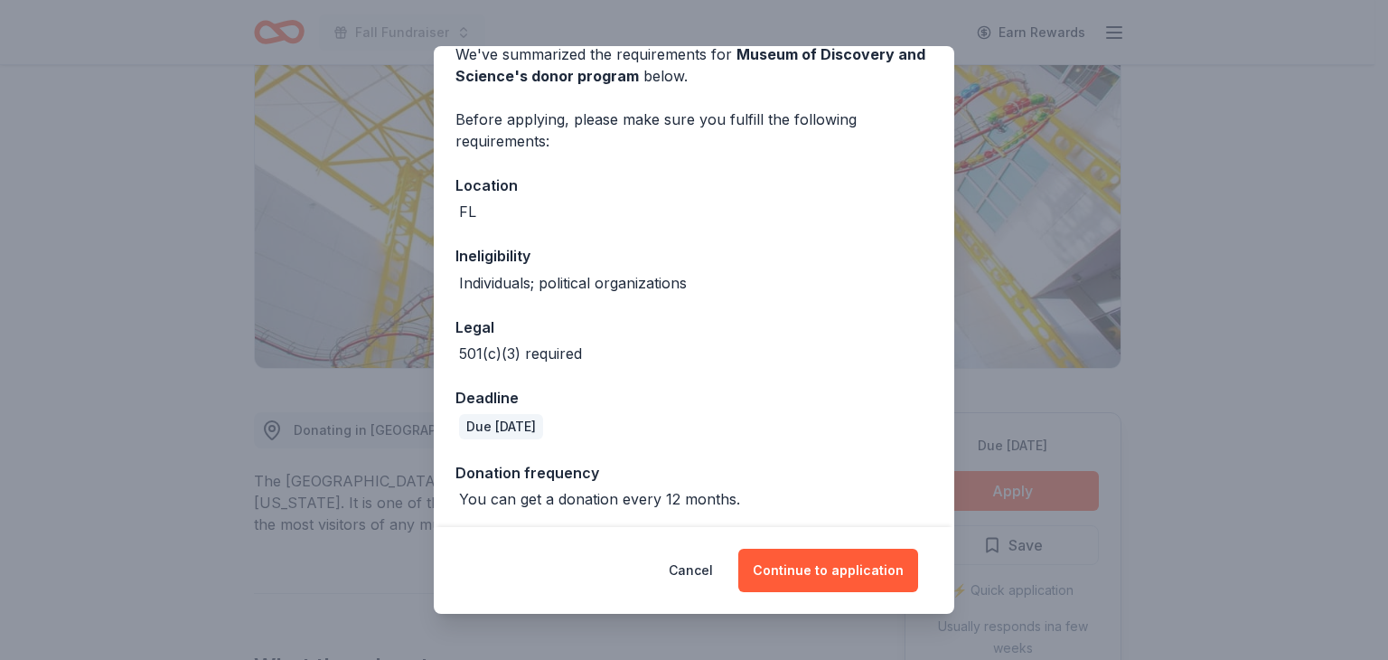
scroll to position [94, 0]
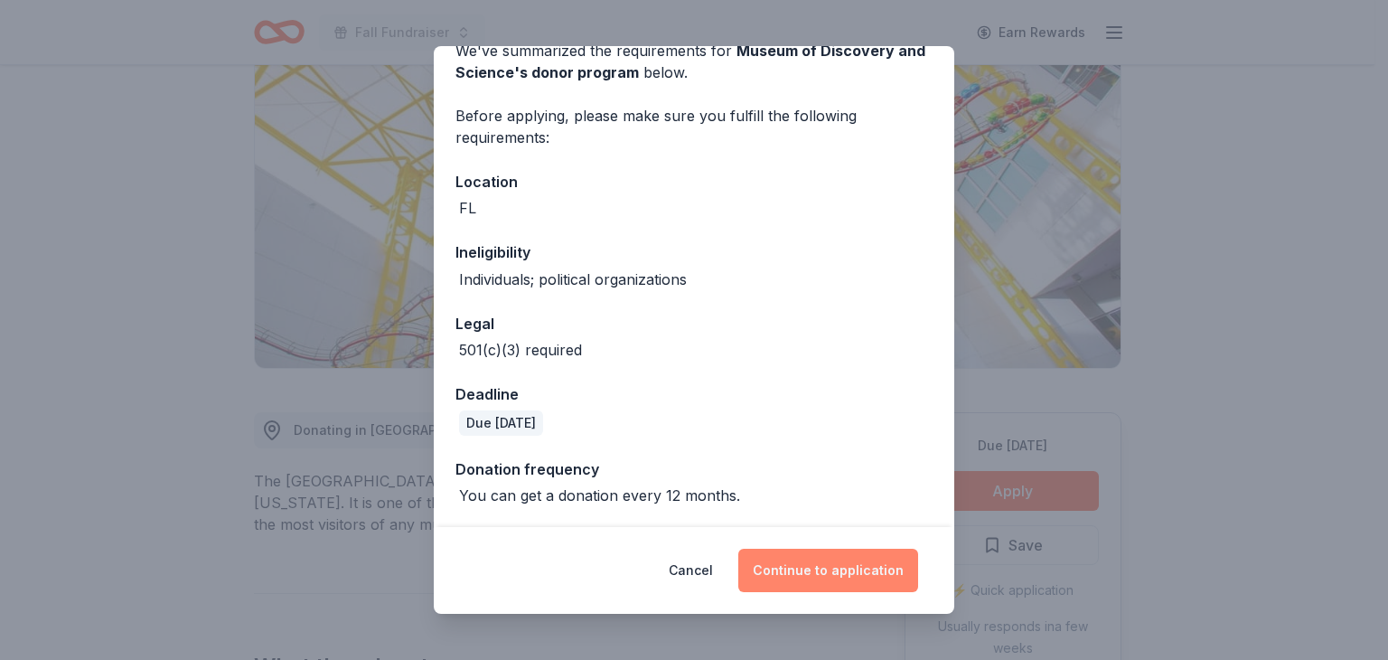
click at [830, 569] on button "Continue to application" at bounding box center [828, 570] width 180 height 43
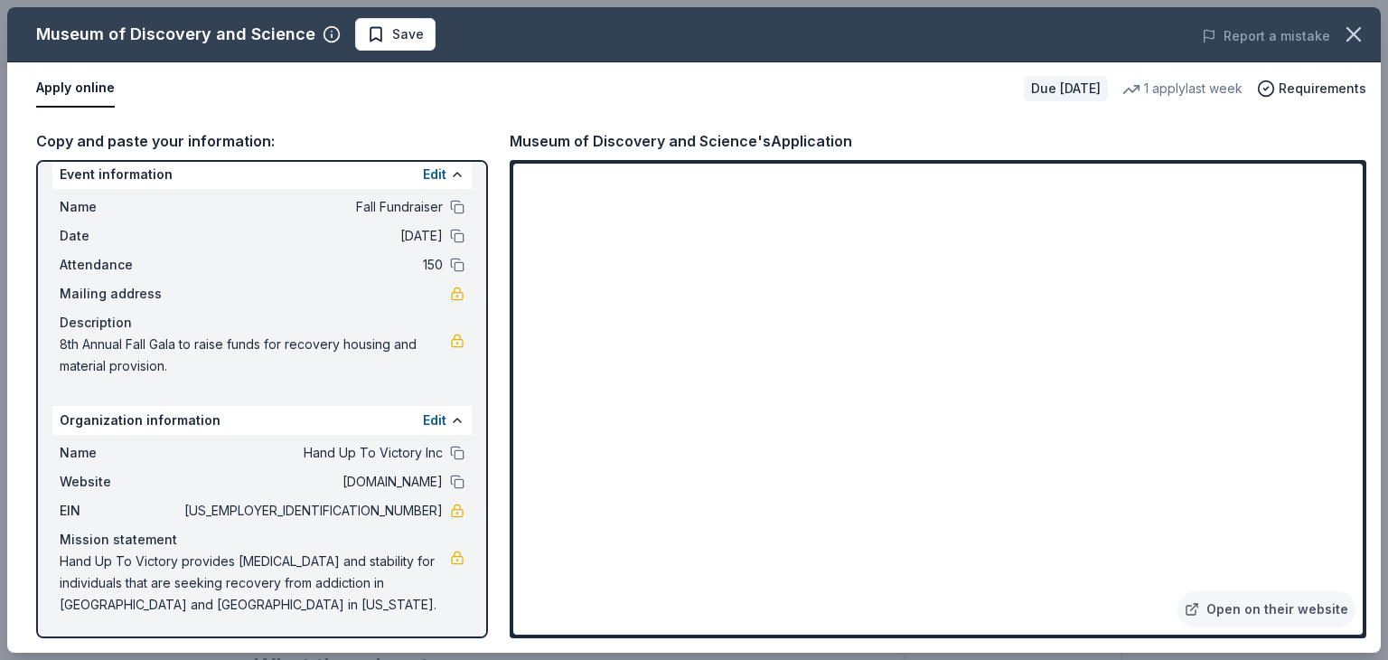
scroll to position [0, 0]
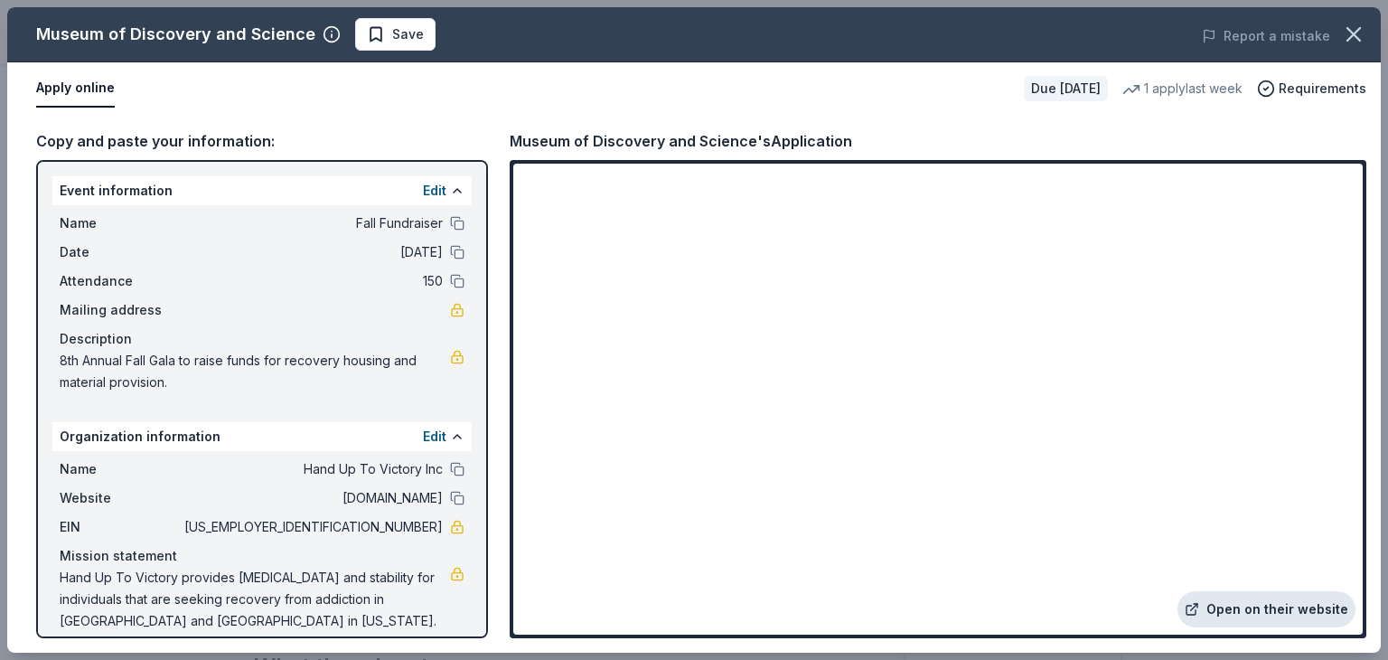
click at [1275, 622] on link "Open on their website" at bounding box center [1267, 609] width 178 height 36
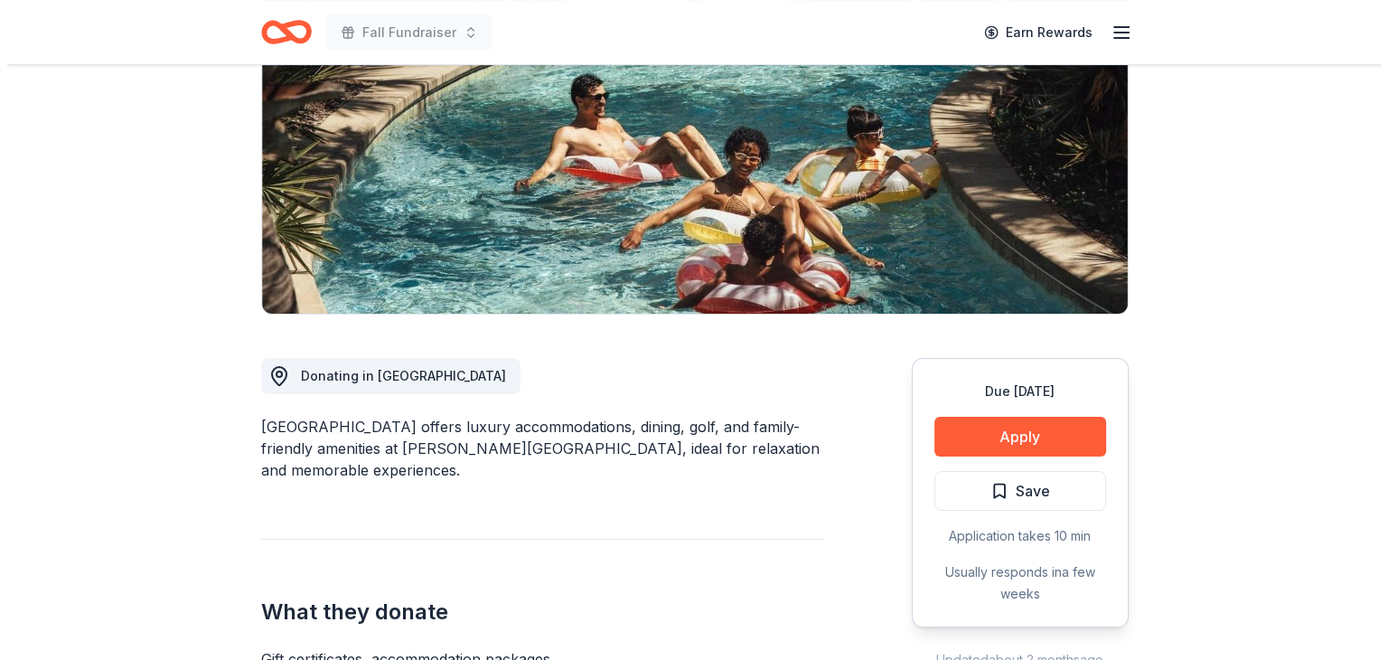
scroll to position [271, 0]
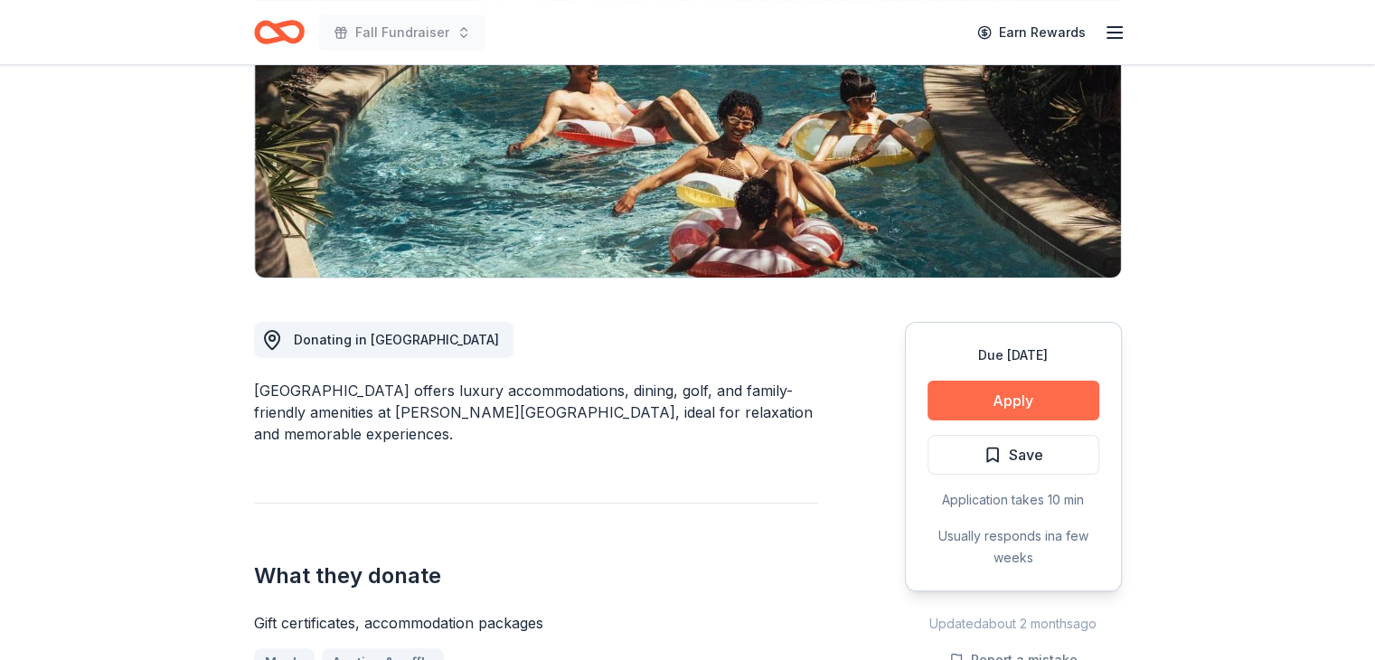
click at [1030, 390] on button "Apply" at bounding box center [1013, 400] width 172 height 40
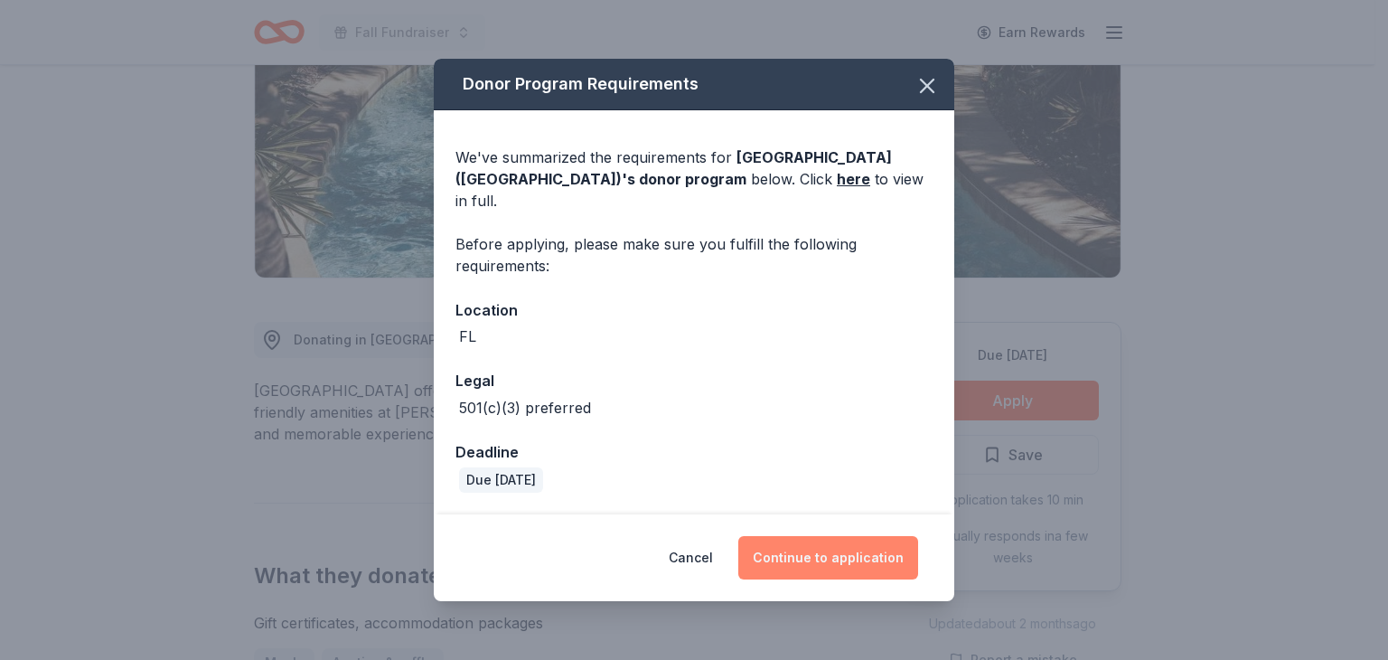
click at [830, 552] on button "Continue to application" at bounding box center [828, 557] width 180 height 43
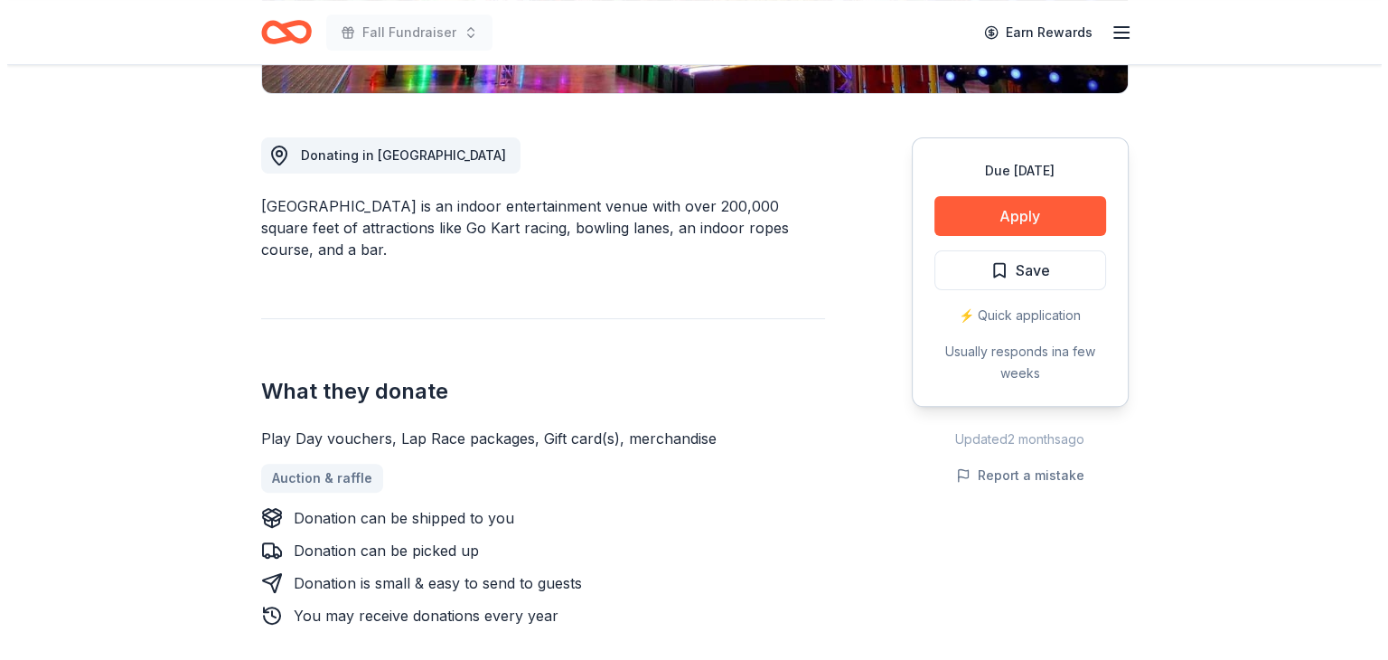
scroll to position [452, 0]
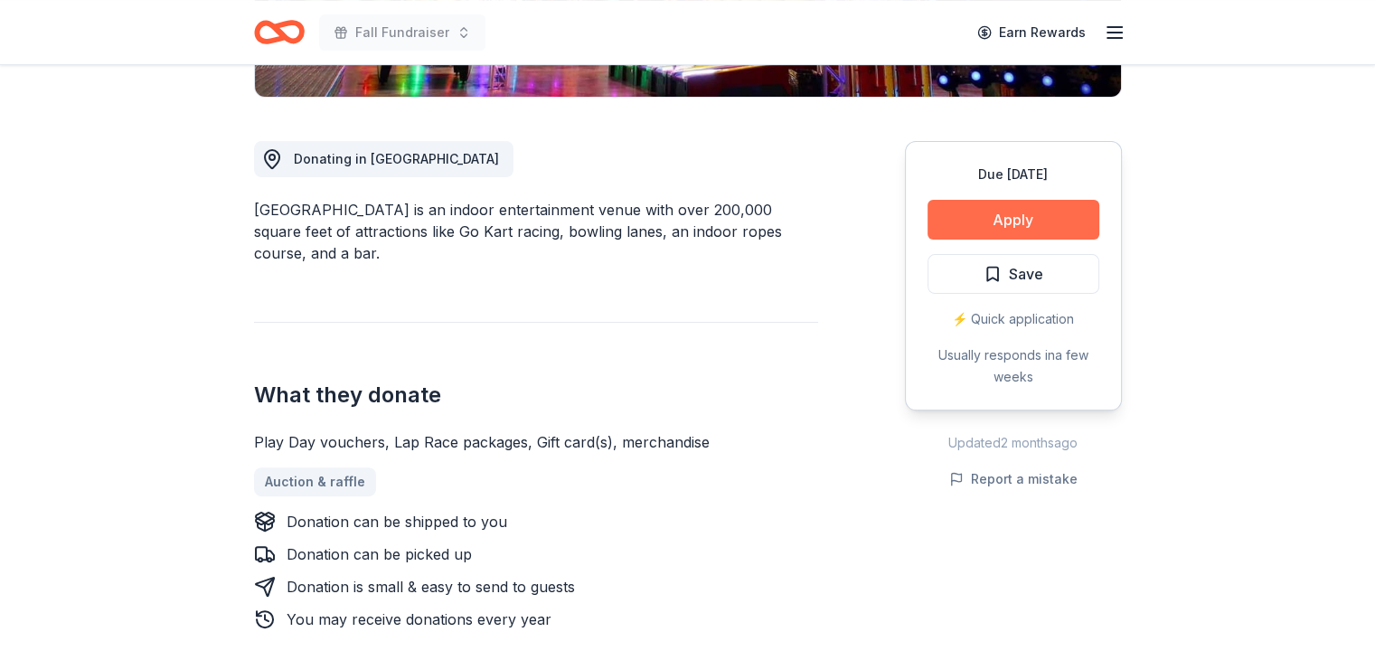
click at [1021, 218] on button "Apply" at bounding box center [1013, 220] width 172 height 40
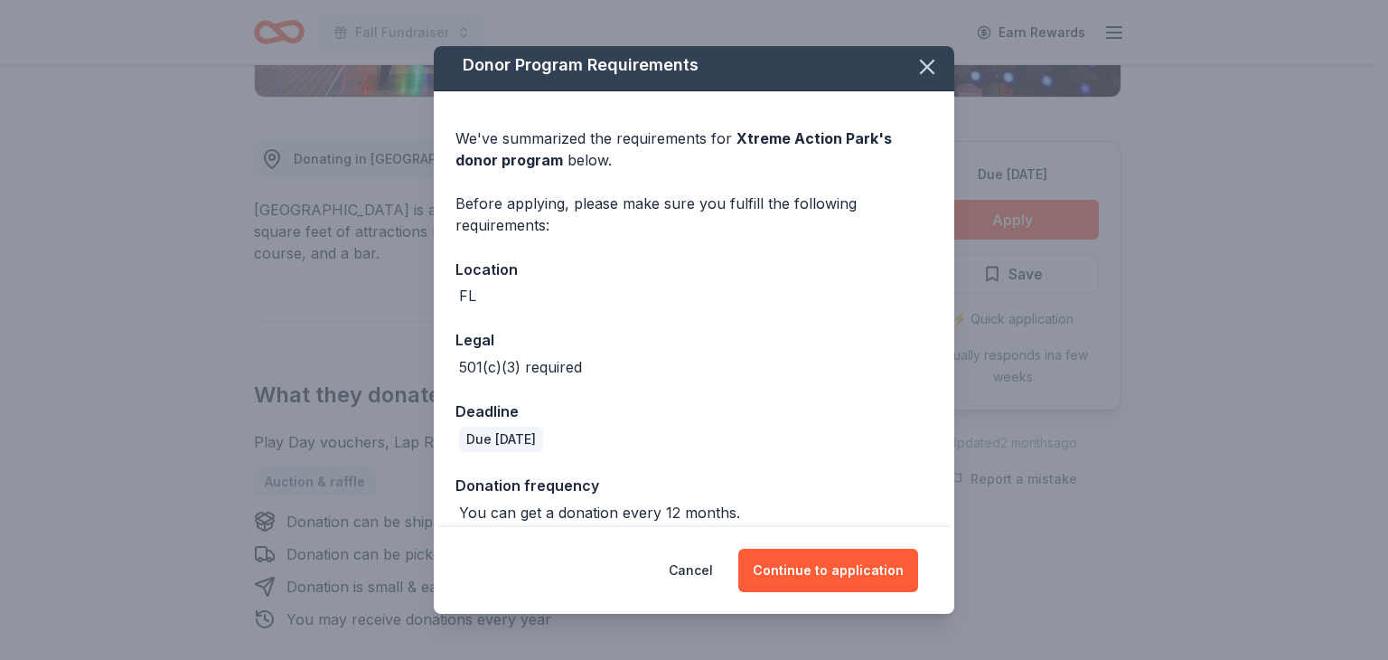
scroll to position [23, 0]
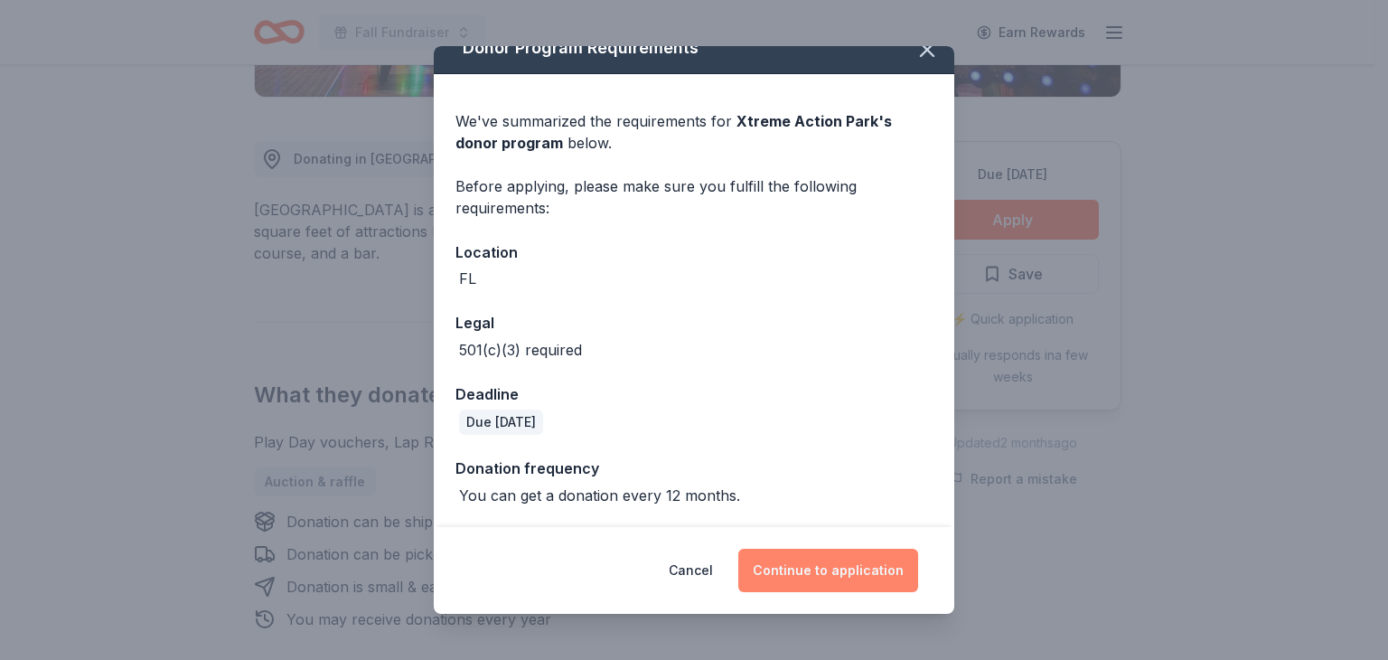
click at [874, 575] on button "Continue to application" at bounding box center [828, 570] width 180 height 43
